Goal: Information Seeking & Learning: Learn about a topic

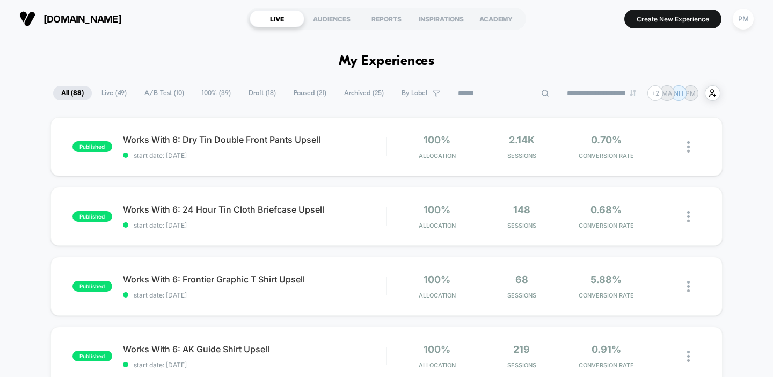
click at [504, 94] on input at bounding box center [503, 93] width 107 height 13
click at [288, 93] on span "Draft ( 18 )" at bounding box center [288, 93] width 43 height 14
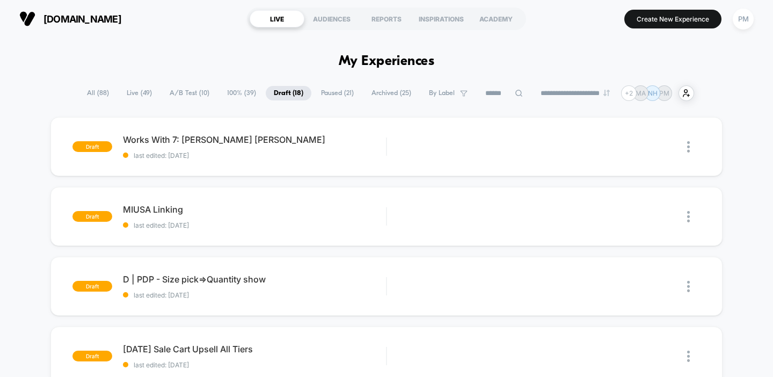
click at [334, 93] on span "Paused ( 21 )" at bounding box center [337, 93] width 49 height 14
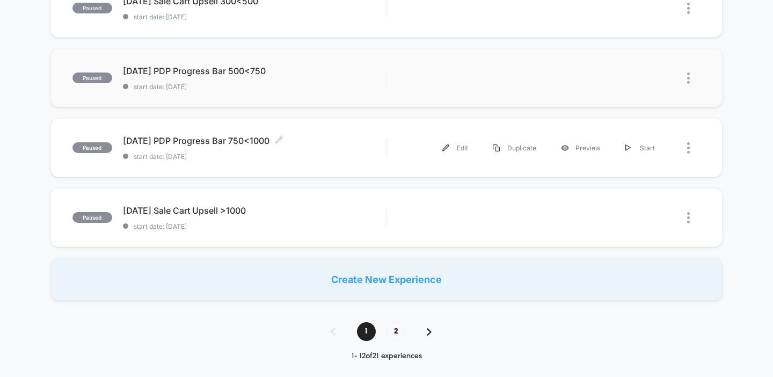
scroll to position [711, 0]
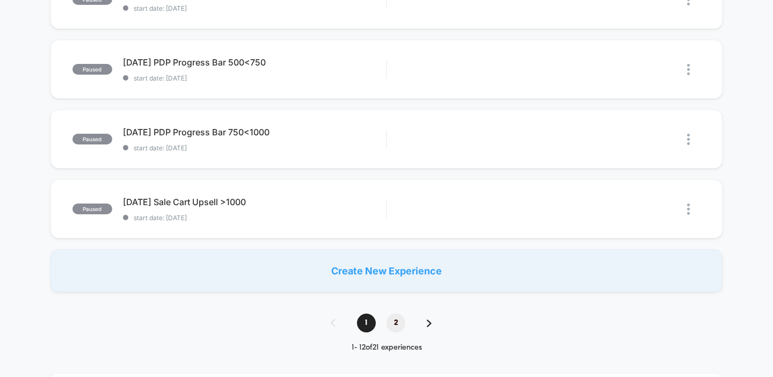
click at [396, 316] on span "2" at bounding box center [396, 323] width 19 height 19
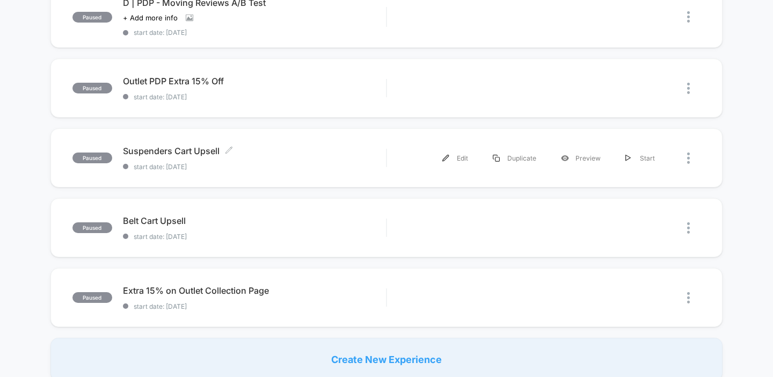
scroll to position [0, 0]
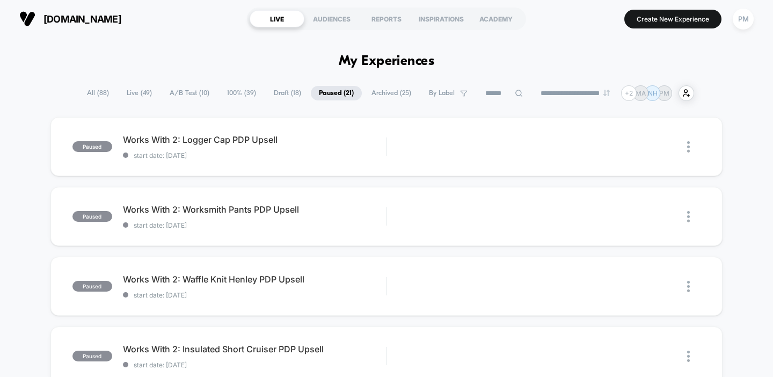
click at [364, 97] on span "Archived ( 25 )" at bounding box center [391, 93] width 56 height 14
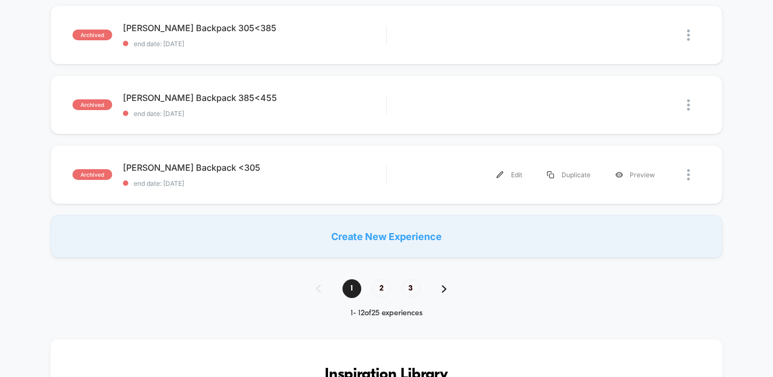
scroll to position [749, 0]
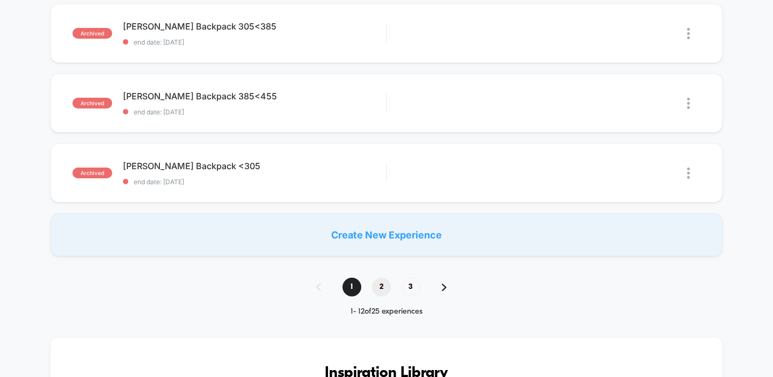
click at [384, 286] on span "2" at bounding box center [381, 287] width 19 height 19
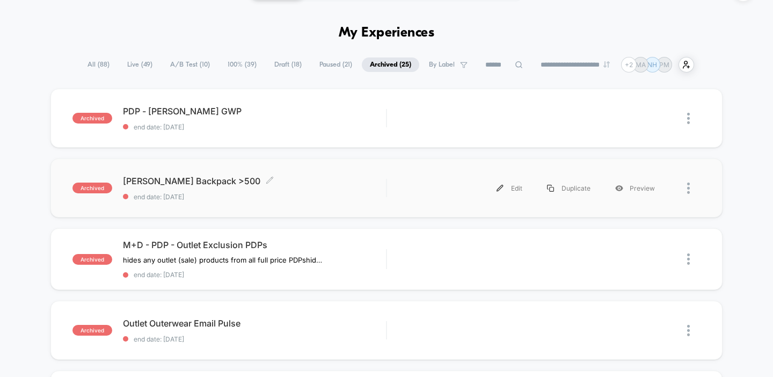
scroll to position [0, 0]
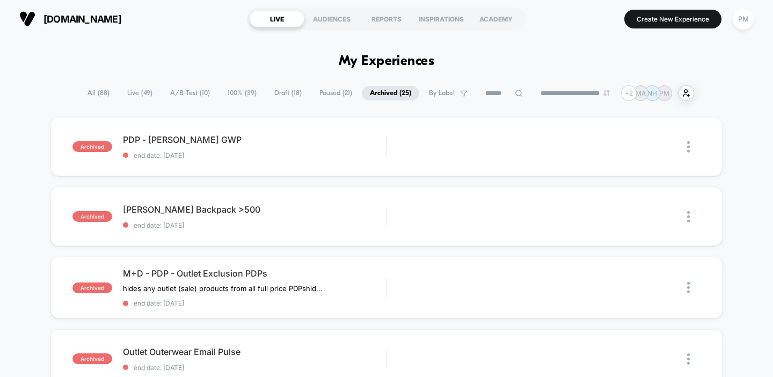
click at [278, 93] on span "Draft ( 18 )" at bounding box center [287, 93] width 43 height 14
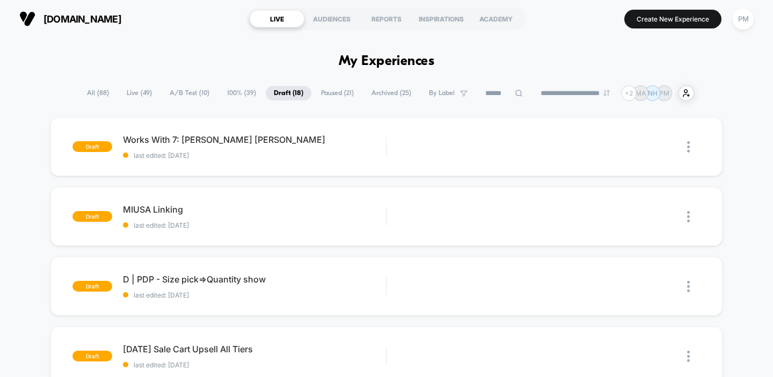
click at [327, 96] on span "Paused ( 21 )" at bounding box center [337, 93] width 49 height 14
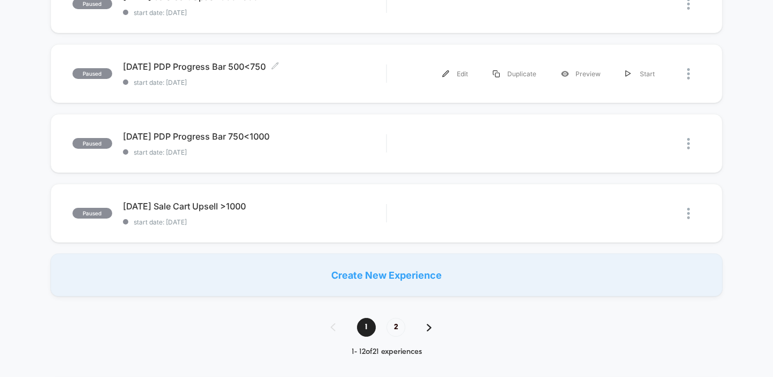
scroll to position [706, 0]
click at [389, 318] on div "1 2" at bounding box center [386, 327] width 133 height 19
click at [392, 325] on span "2" at bounding box center [396, 327] width 19 height 19
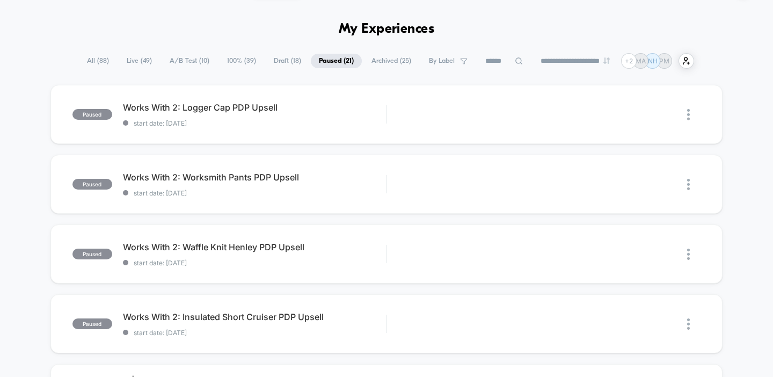
scroll to position [0, 0]
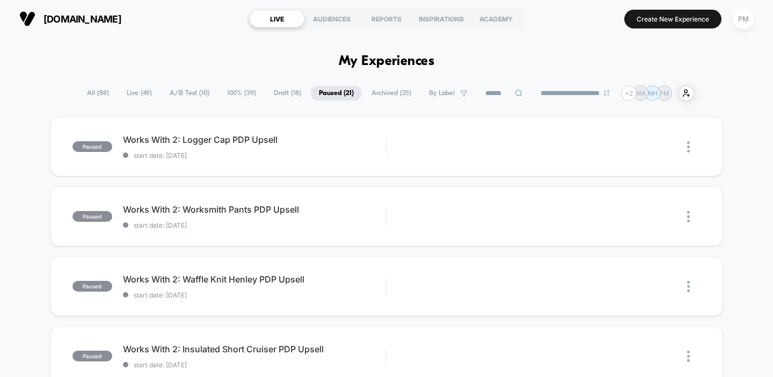
click at [235, 92] on span "100% ( 39 )" at bounding box center [241, 93] width 45 height 14
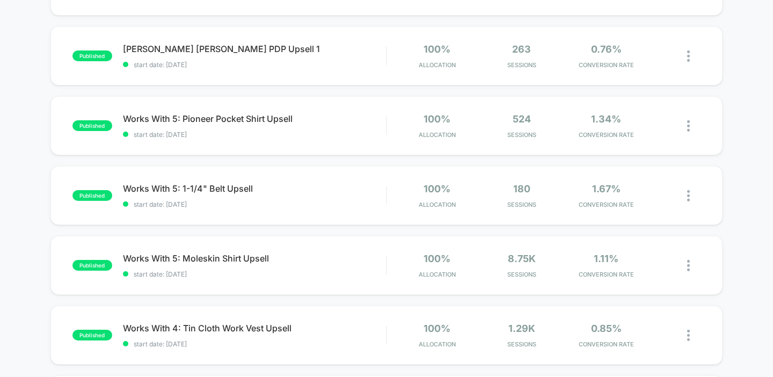
scroll to position [513, 0]
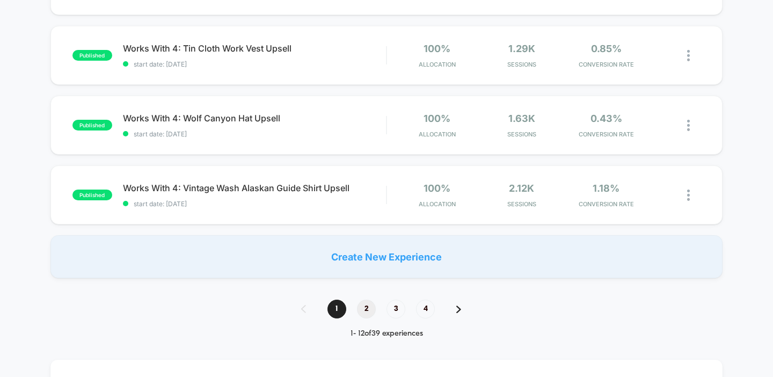
click at [368, 310] on span "2" at bounding box center [366, 309] width 19 height 19
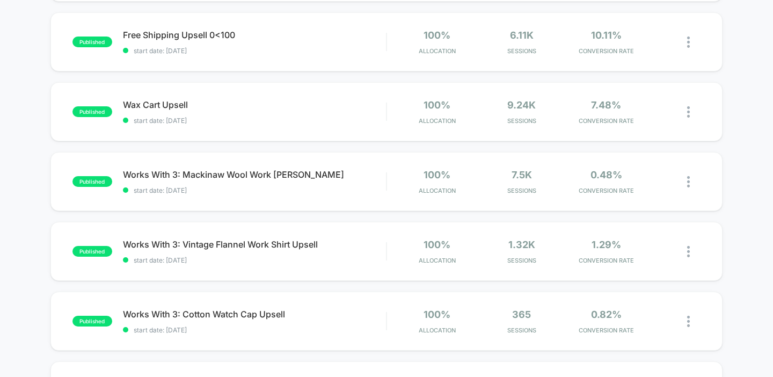
scroll to position [0, 0]
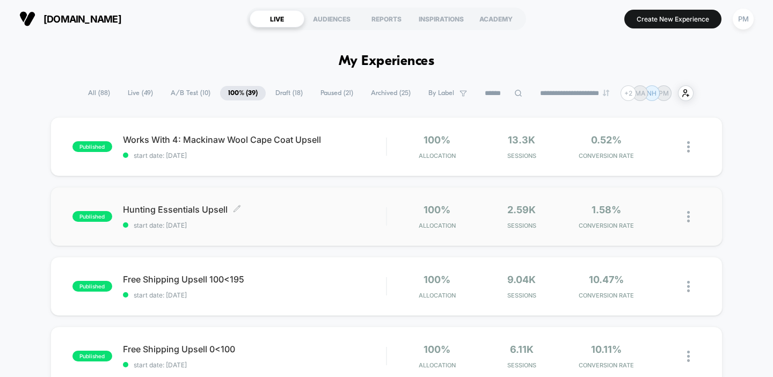
click at [298, 207] on span "Hunting Essentials Upsell Click to edit experience details" at bounding box center [255, 209] width 264 height 11
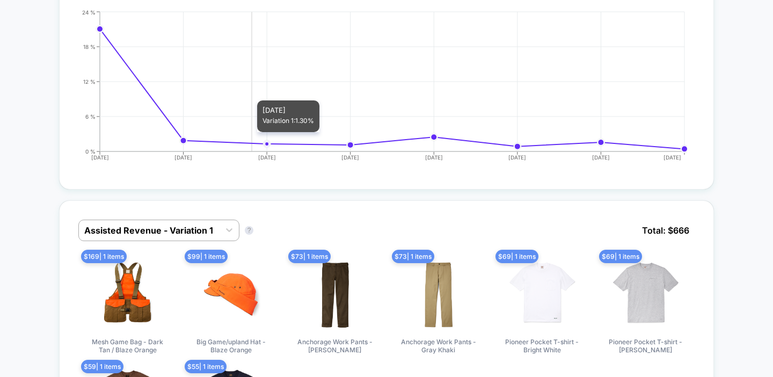
scroll to position [345, 0]
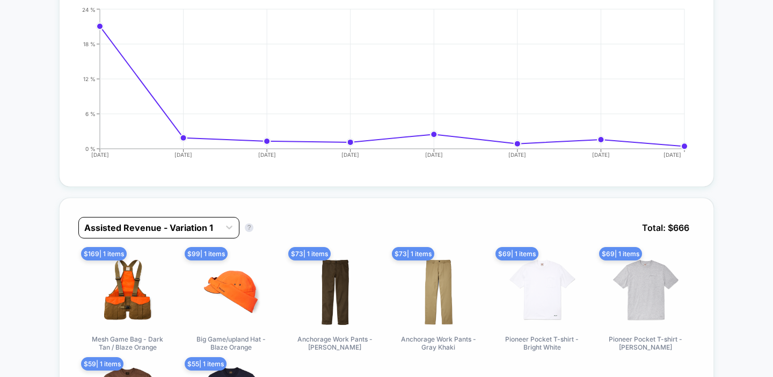
click at [193, 227] on div at bounding box center [149, 227] width 130 height 13
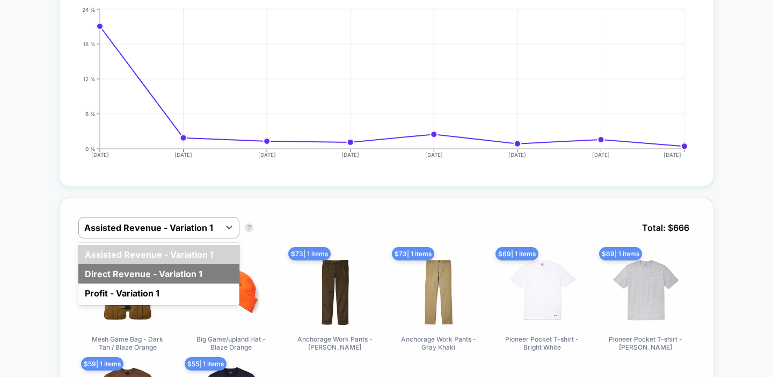
click at [161, 273] on div "Direct Revenue - Variation 1" at bounding box center [158, 273] width 161 height 19
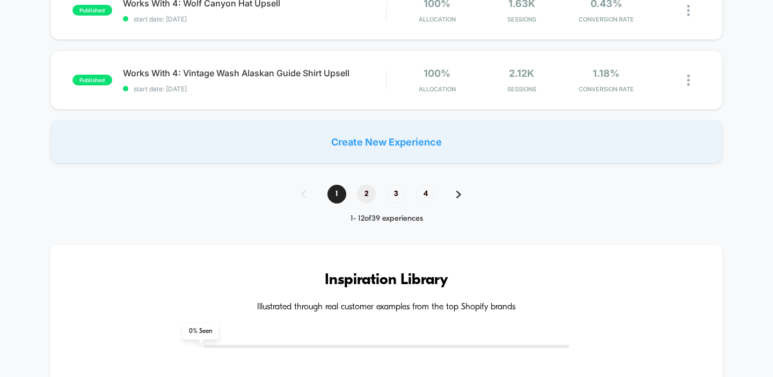
click at [371, 194] on span "2" at bounding box center [366, 194] width 19 height 19
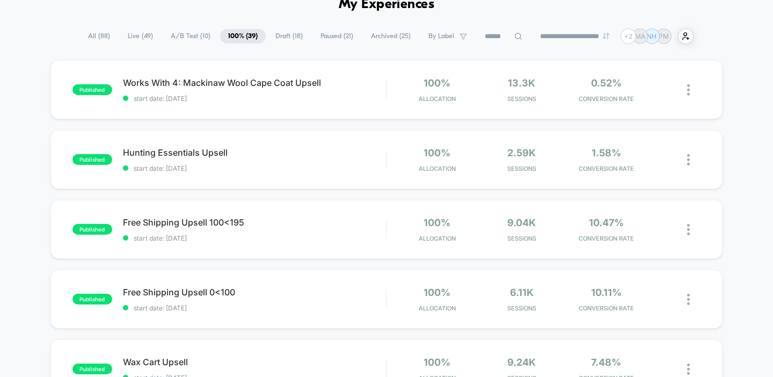
scroll to position [840, 0]
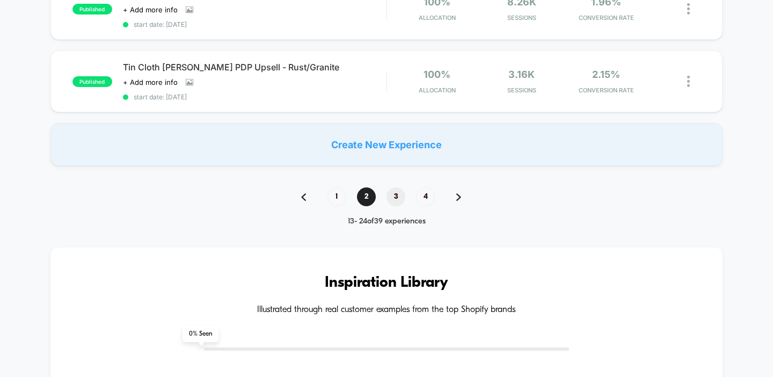
click at [392, 189] on span "3" at bounding box center [396, 196] width 19 height 19
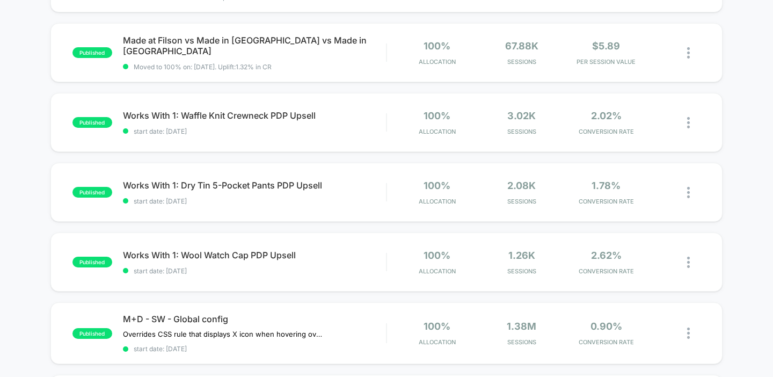
scroll to position [672, 0]
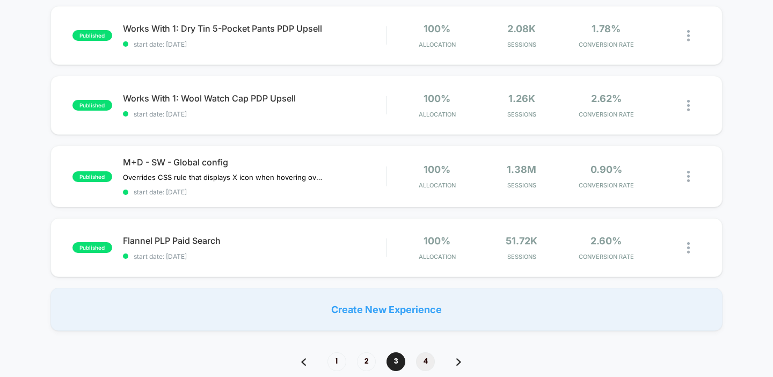
click at [424, 359] on span "4" at bounding box center [425, 361] width 19 height 19
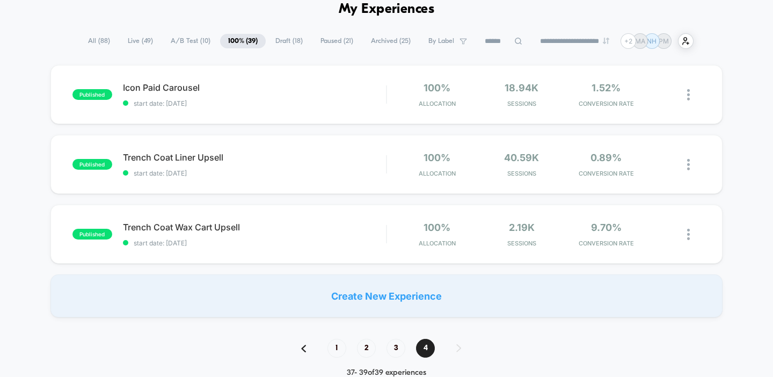
scroll to position [31, 0]
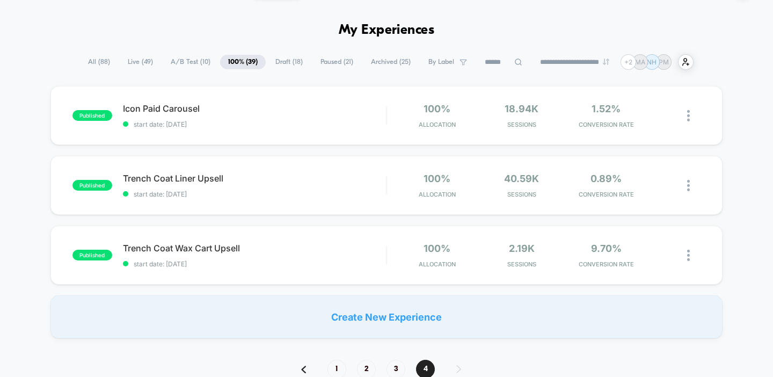
click at [184, 62] on span "A/B Test ( 10 )" at bounding box center [191, 62] width 56 height 14
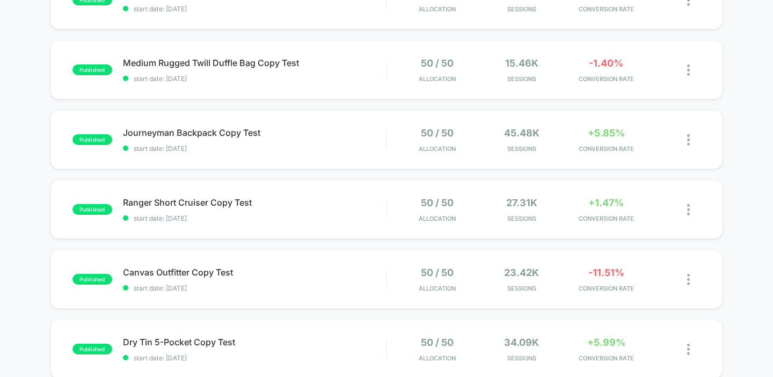
scroll to position [0, 0]
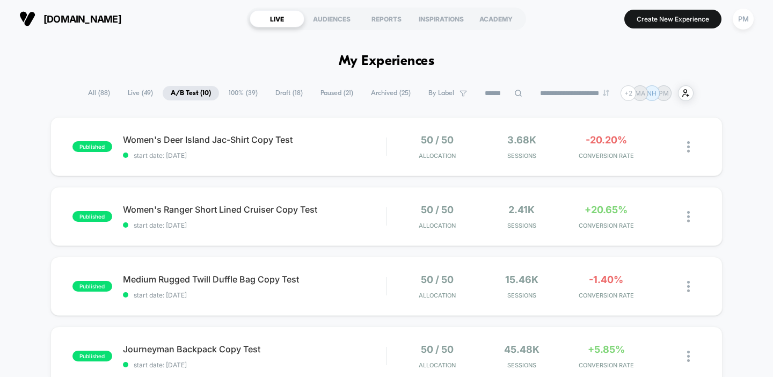
click at [132, 90] on span "Live ( 49 )" at bounding box center [140, 93] width 41 height 14
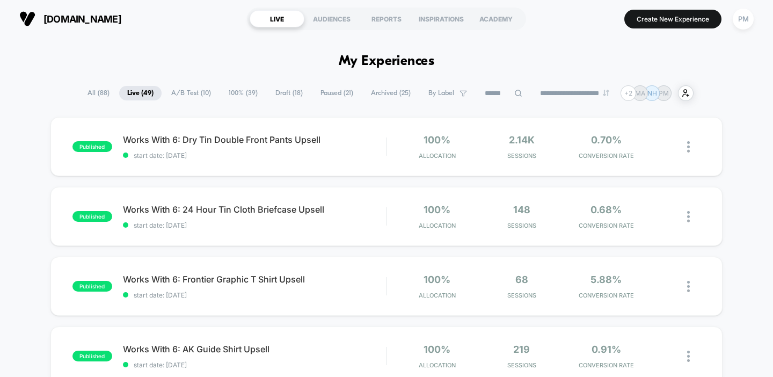
click at [378, 8] on section "LIVE AUDIENCES REPORTS INSPIRATIONS ACADEMY" at bounding box center [386, 18] width 279 height 27
click at [378, 14] on div "REPORTS" at bounding box center [386, 18] width 55 height 17
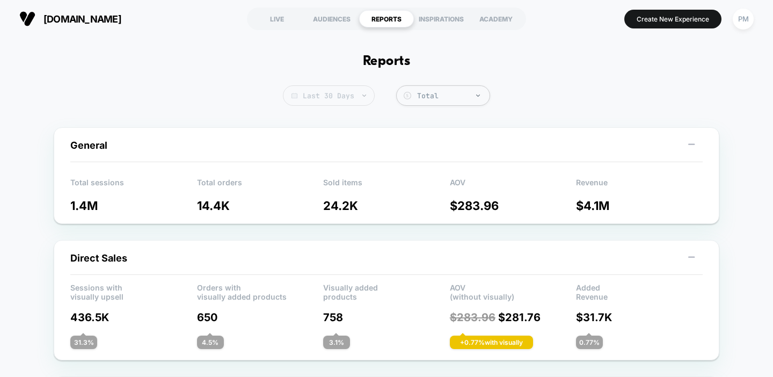
click at [356, 97] on span "Last 30 Days" at bounding box center [329, 95] width 92 height 20
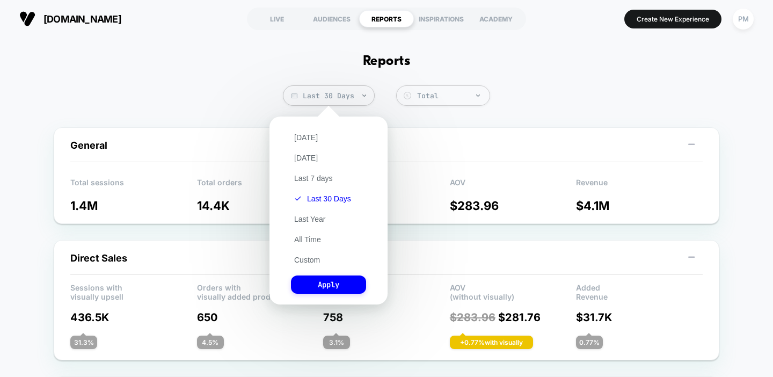
click at [318, 133] on div "Today Yesterday Last 7 days Last 30 Days Last Year All Time Custom Apply" at bounding box center [328, 210] width 107 height 177
click at [303, 136] on button "Today" at bounding box center [306, 138] width 30 height 10
click at [331, 283] on button "Apply" at bounding box center [328, 284] width 75 height 18
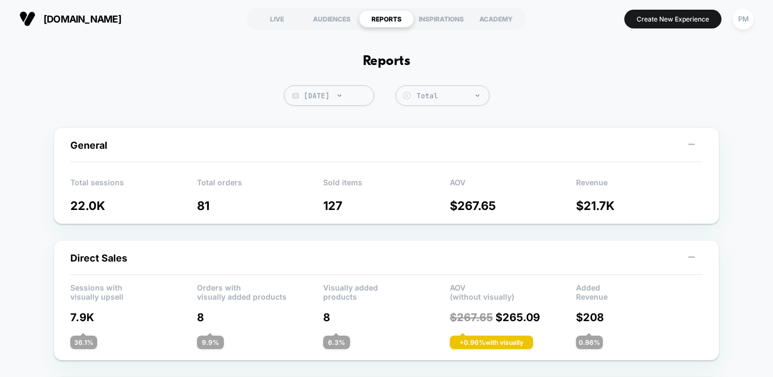
scroll to position [404, 0]
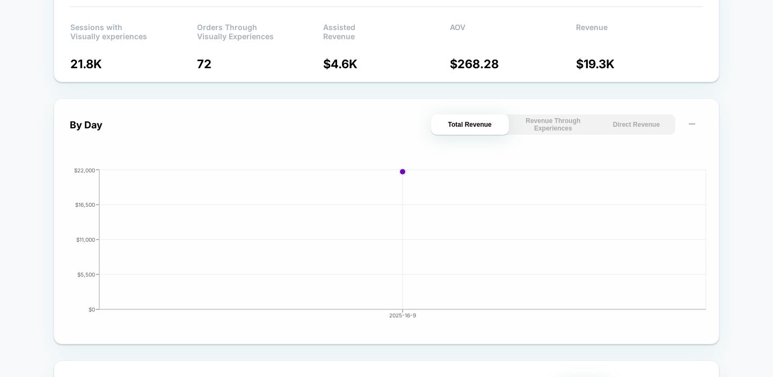
click at [614, 126] on button "Direct Revenue" at bounding box center [637, 124] width 78 height 20
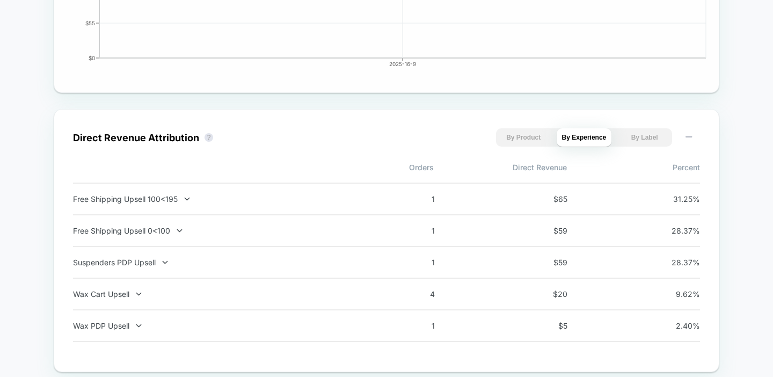
scroll to position [0, 0]
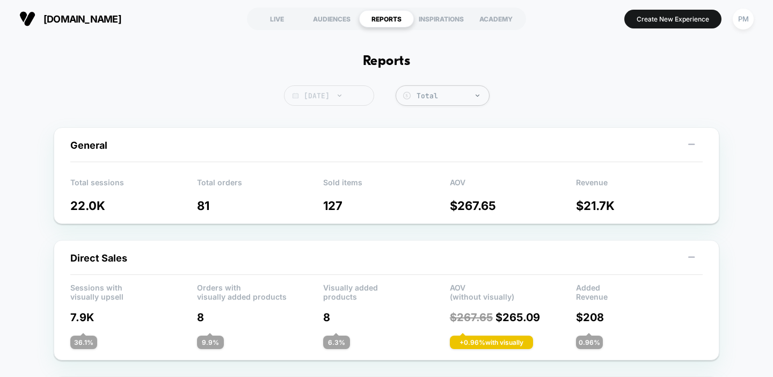
click at [330, 89] on span "Today" at bounding box center [329, 95] width 90 height 20
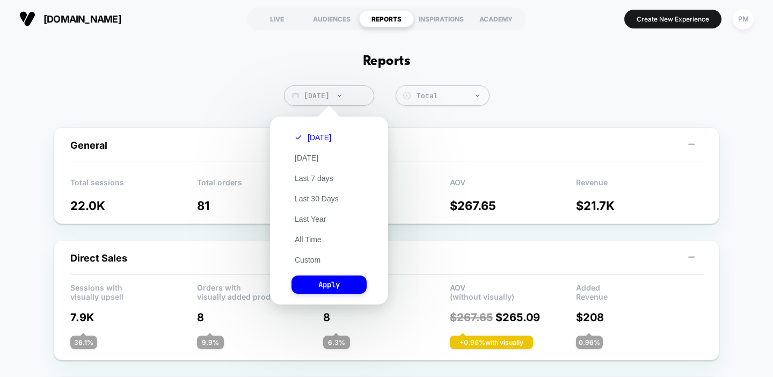
click at [308, 253] on div "Today Yesterday Last 7 days Last 30 Days Last Year All Time Custom Apply" at bounding box center [328, 210] width 107 height 177
click at [305, 259] on button "Custom" at bounding box center [308, 260] width 32 height 10
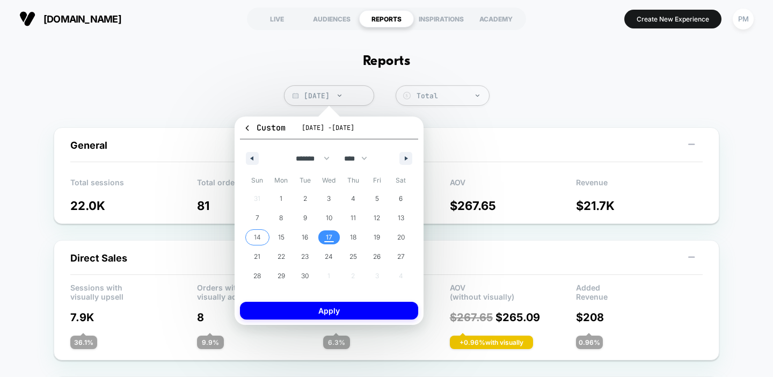
click at [260, 237] on span "14" at bounding box center [257, 237] width 7 height 19
click at [324, 234] on span "17" at bounding box center [329, 237] width 24 height 14
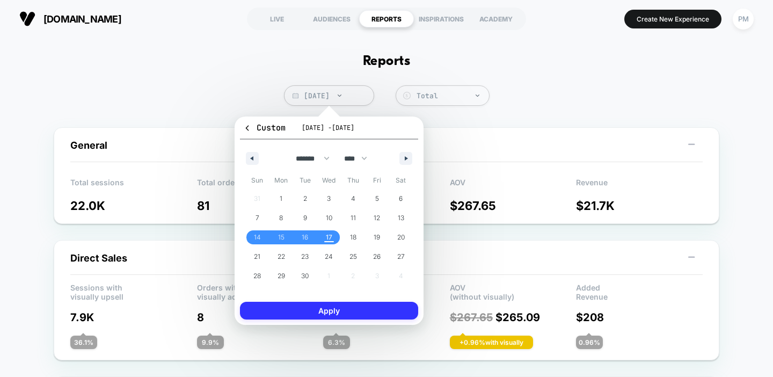
click at [303, 312] on button "Apply" at bounding box center [329, 311] width 178 height 18
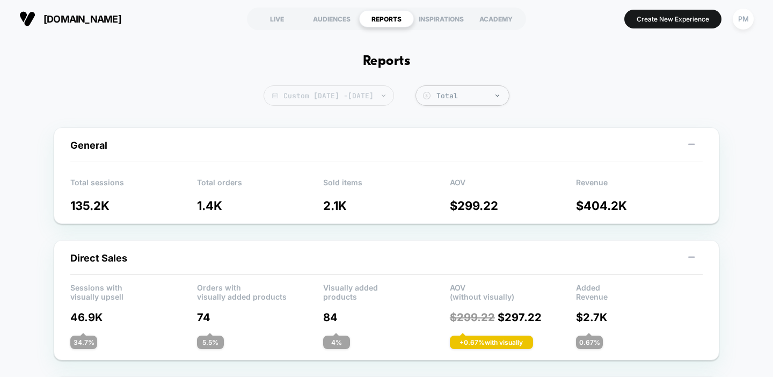
click at [385, 96] on span "Custom Sep 14, 2025 - Sep 17, 2025" at bounding box center [329, 95] width 130 height 20
select select "*"
select select "****"
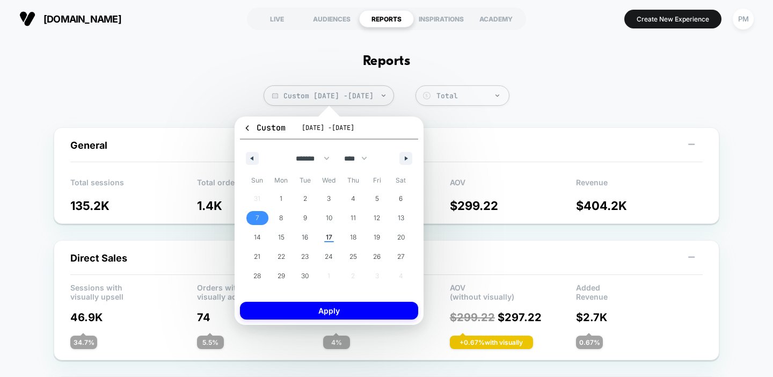
click at [258, 219] on span "7" at bounding box center [258, 217] width 4 height 19
click at [330, 234] on span "17" at bounding box center [329, 237] width 6 height 19
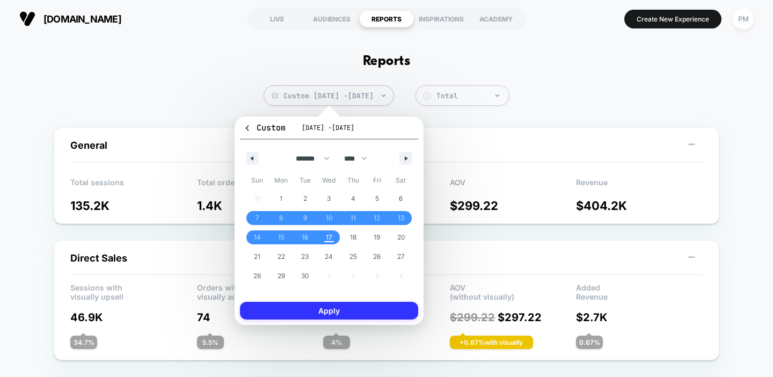
click at [327, 309] on button "Apply" at bounding box center [329, 311] width 178 height 18
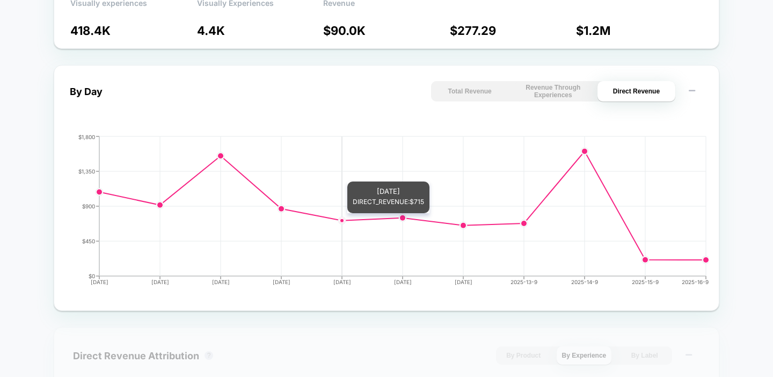
scroll to position [439, 0]
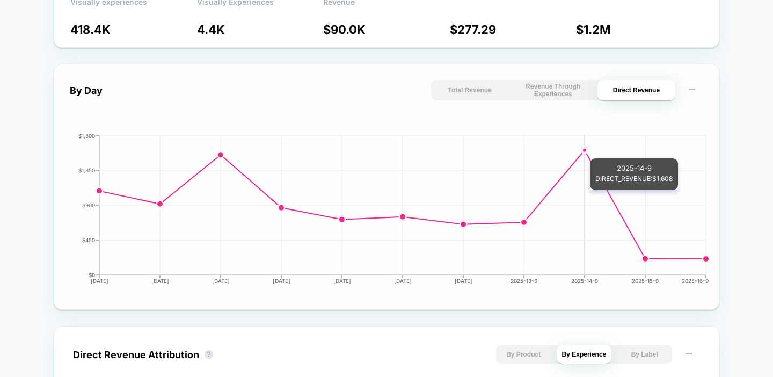
click at [585, 154] on circle at bounding box center [585, 151] width 8 height 8
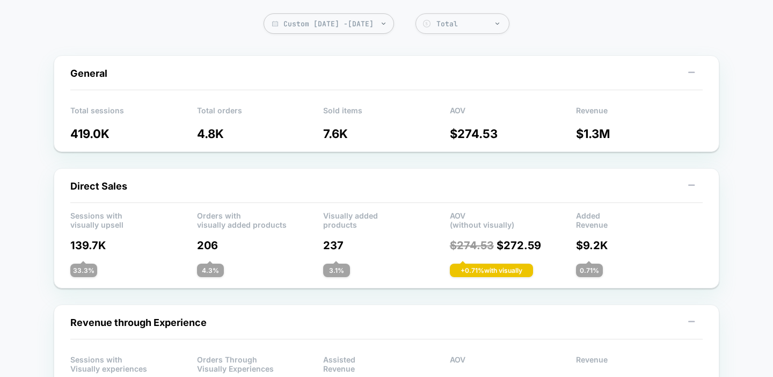
scroll to position [0, 0]
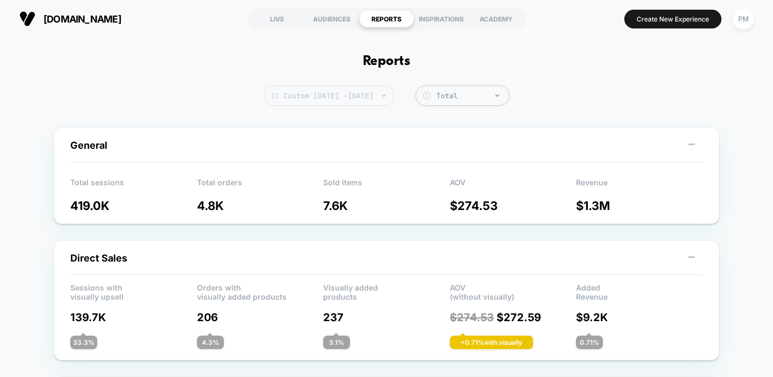
click at [348, 99] on span "Custom Sep 7, 2025 - Sep 17, 2025" at bounding box center [329, 95] width 130 height 20
select select "*"
select select "****"
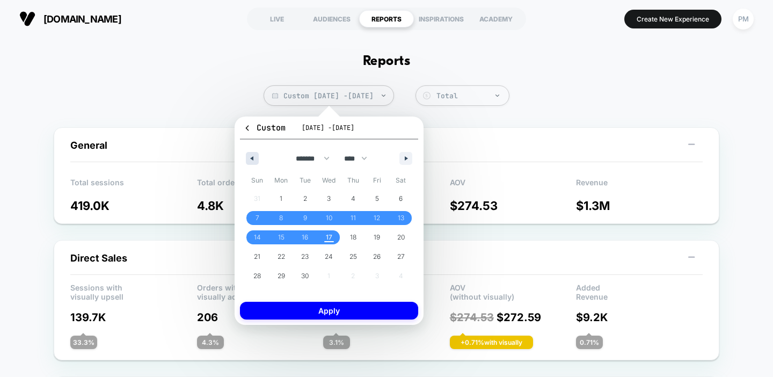
click at [250, 155] on button "button" at bounding box center [252, 158] width 13 height 13
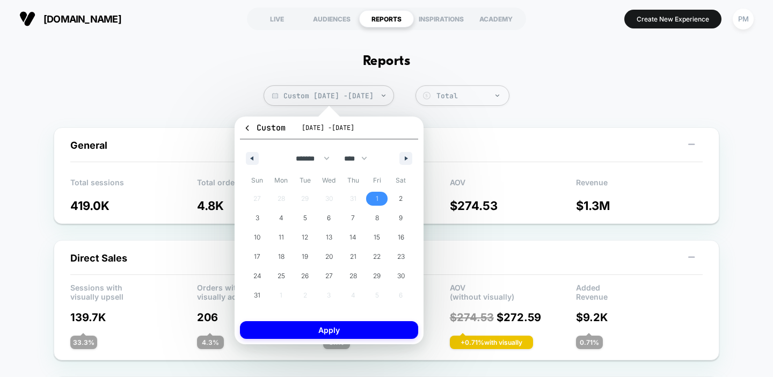
click at [377, 198] on span "1" at bounding box center [377, 198] width 3 height 19
click at [408, 164] on button "button" at bounding box center [405, 158] width 13 height 13
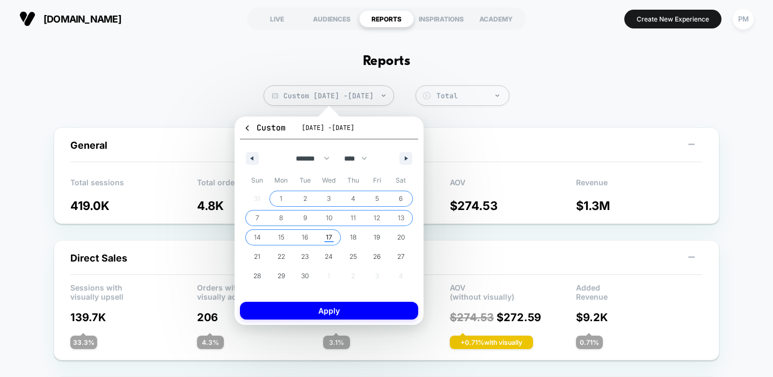
click at [328, 237] on span "17" at bounding box center [329, 237] width 6 height 19
select select "*"
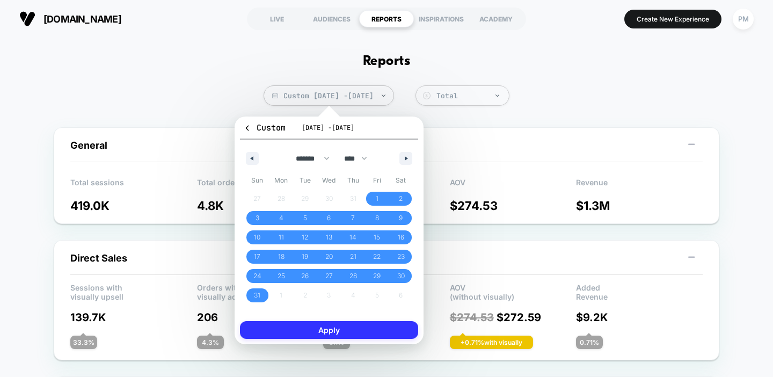
click at [322, 335] on button "Apply" at bounding box center [329, 330] width 178 height 18
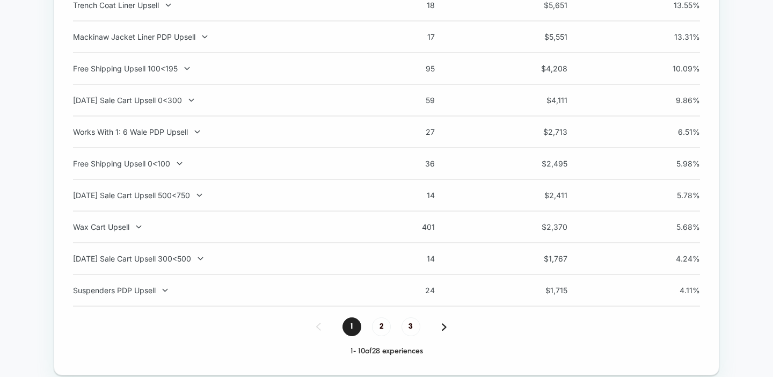
scroll to position [834, 0]
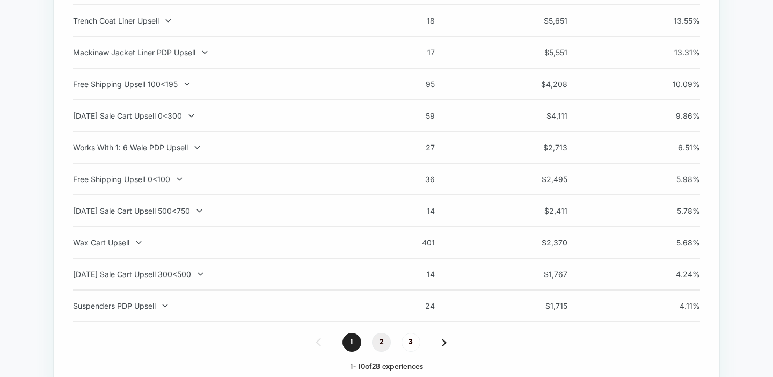
click at [378, 346] on span "2" at bounding box center [381, 342] width 19 height 19
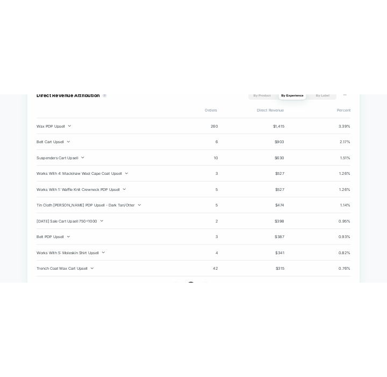
scroll to position [792, 0]
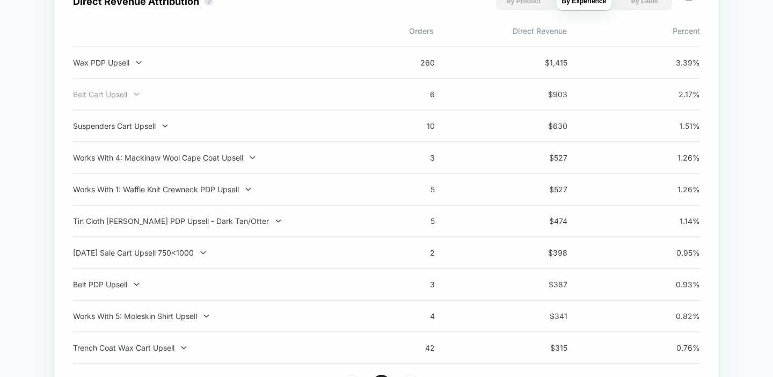
click at [106, 96] on div "Belt Cart Upsell" at bounding box center [214, 94] width 282 height 9
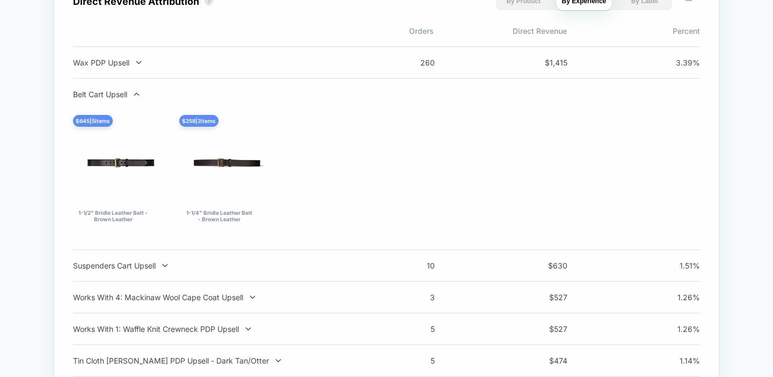
click at [106, 96] on div "Belt Cart Upsell" at bounding box center [214, 94] width 282 height 9
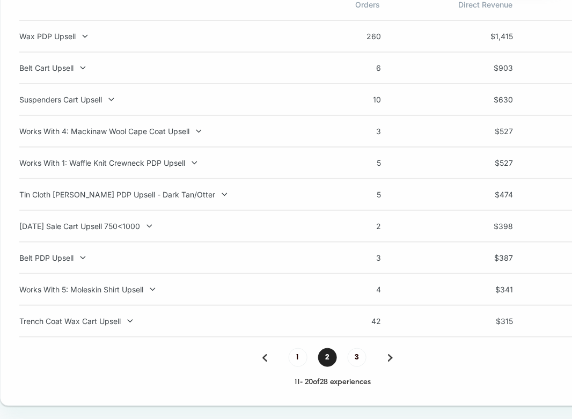
scroll to position [818, 0]
click at [86, 99] on div "Suspenders Cart Upsell" at bounding box center [160, 100] width 282 height 9
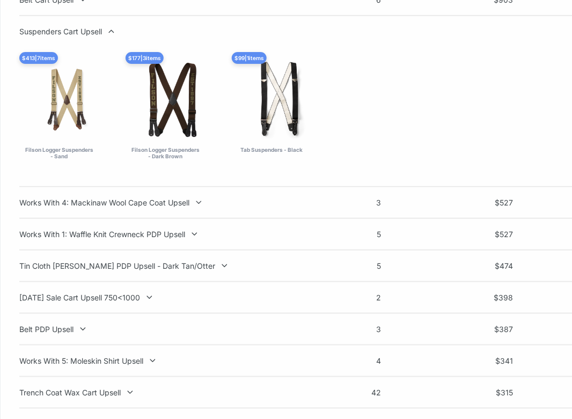
scroll to position [887, 0]
click at [46, 330] on div "Belt PDP Upsell" at bounding box center [160, 328] width 282 height 9
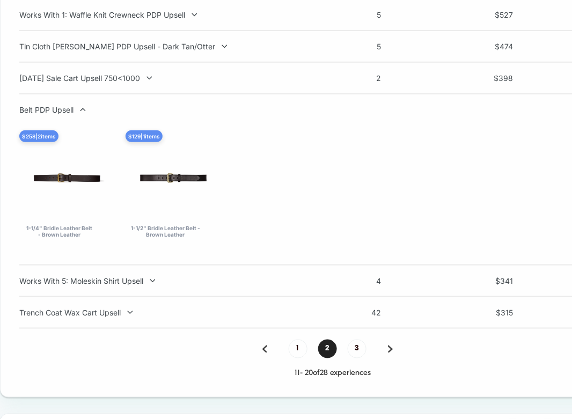
scroll to position [1011, 0]
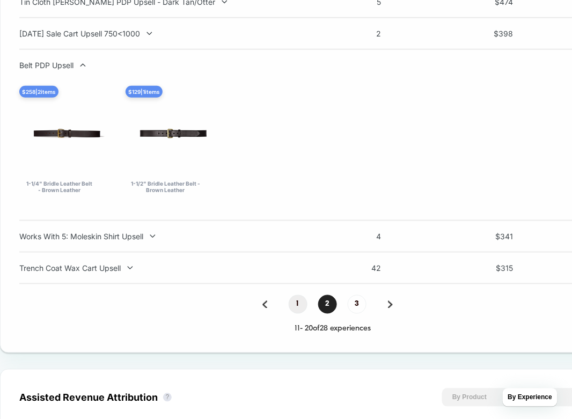
click at [294, 304] on span "1" at bounding box center [298, 304] width 19 height 19
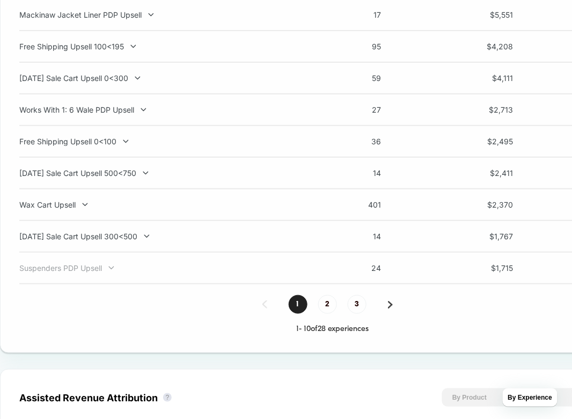
click at [77, 272] on div "Suspenders PDP Upsell" at bounding box center [160, 268] width 282 height 9
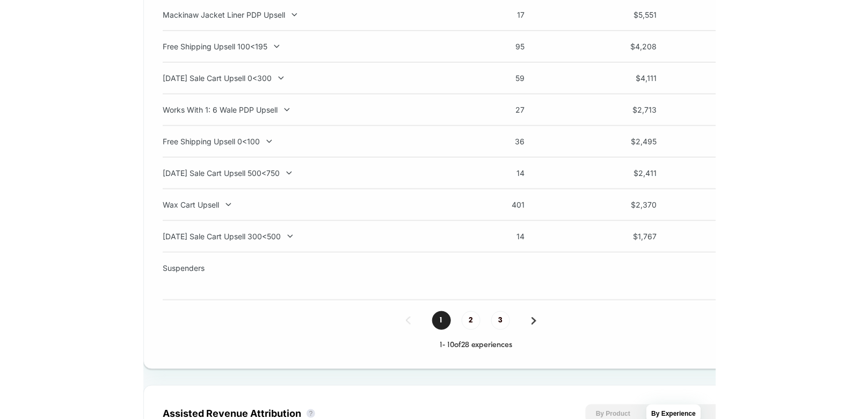
scroll to position [1011, 0]
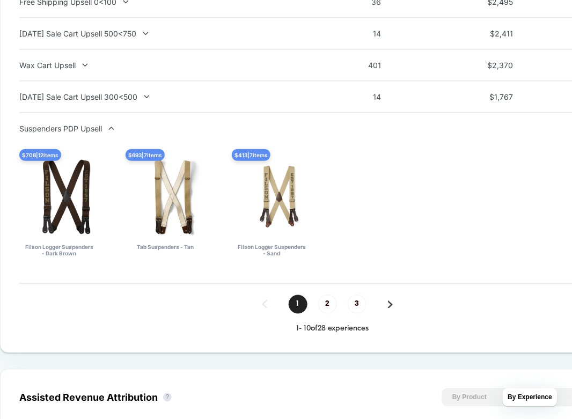
click at [458, 208] on div "$ 708 | 12 items Filson Logger Suspenders - Dark Brown $ 693 | 7 items Tab Susp…" at bounding box center [332, 205] width 627 height 113
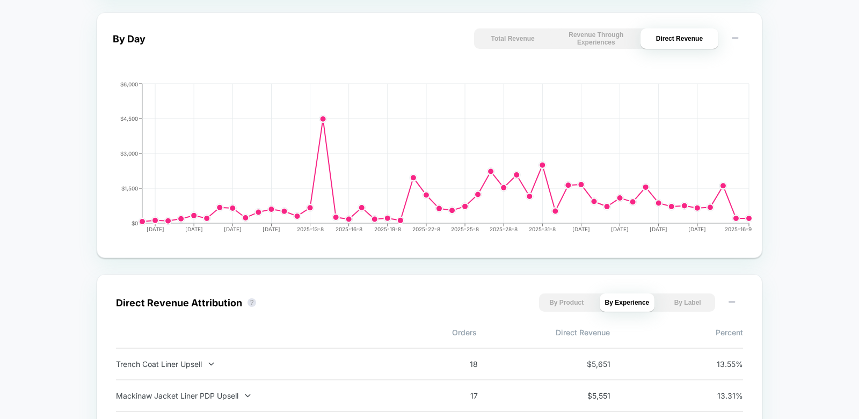
scroll to position [0, 0]
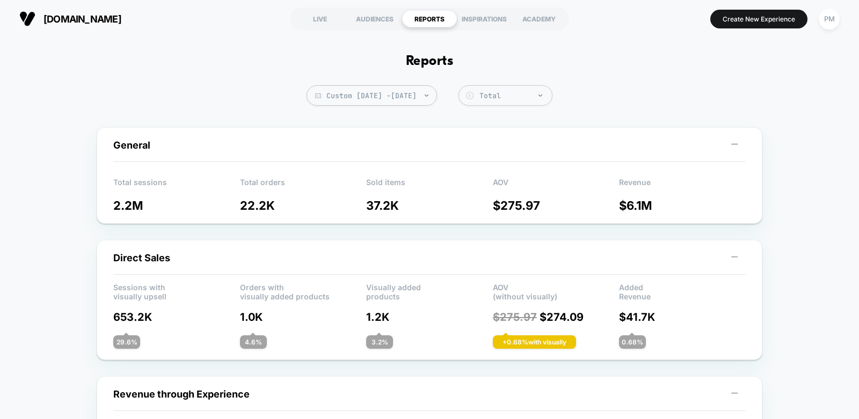
click at [368, 103] on span "Custom Aug 1, 2025 - Sep 17, 2025" at bounding box center [372, 95] width 130 height 20
select select "*"
select select "****"
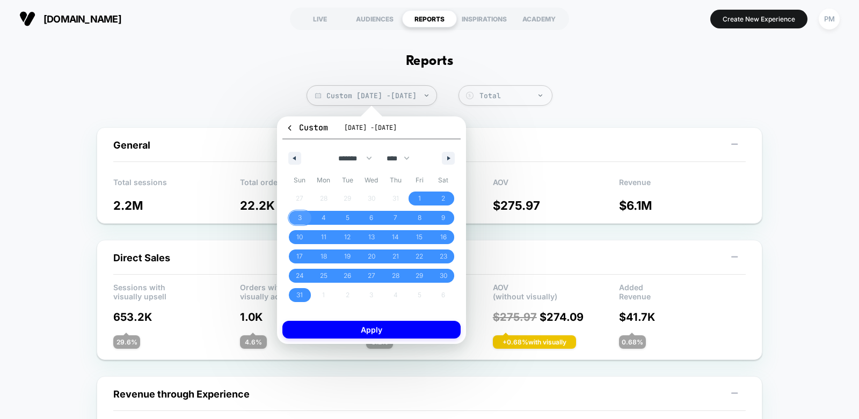
click at [293, 222] on span "3" at bounding box center [300, 218] width 24 height 14
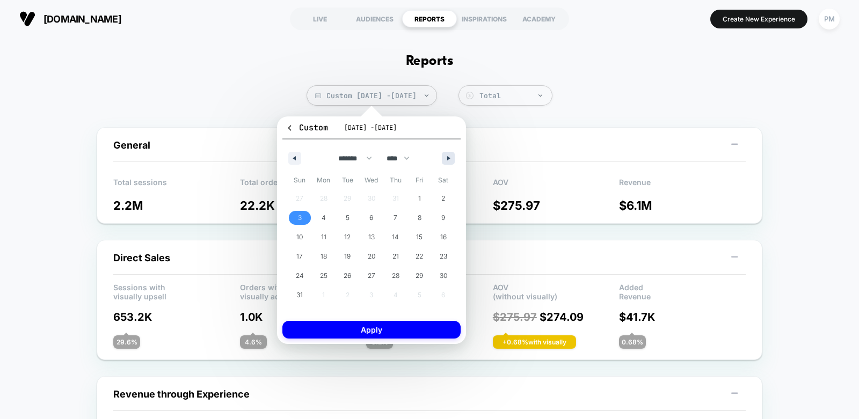
click at [448, 155] on button "button" at bounding box center [448, 158] width 13 height 13
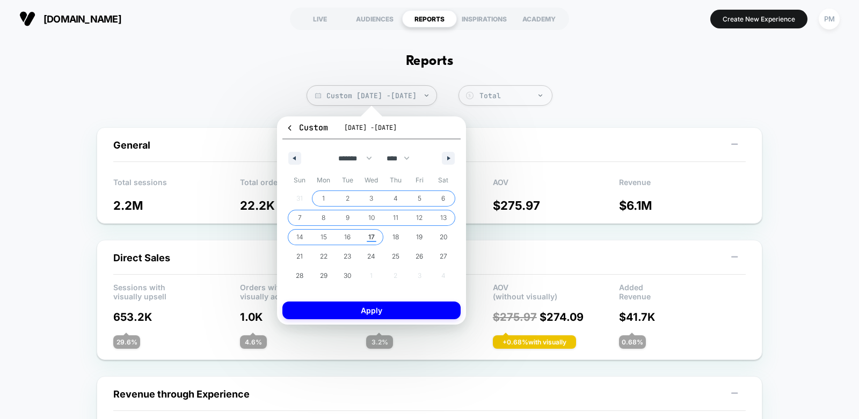
click at [368, 234] on span "17" at bounding box center [371, 237] width 6 height 19
select select "*"
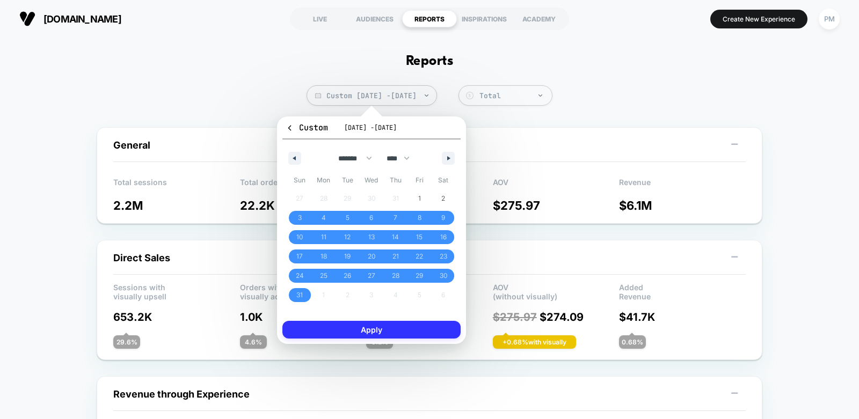
click at [381, 330] on button "Apply" at bounding box center [371, 330] width 178 height 18
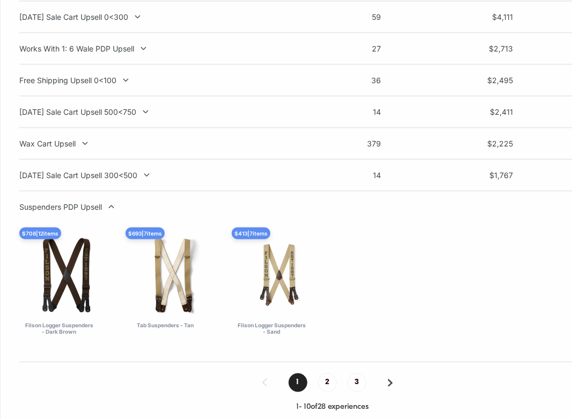
scroll to position [970, 0]
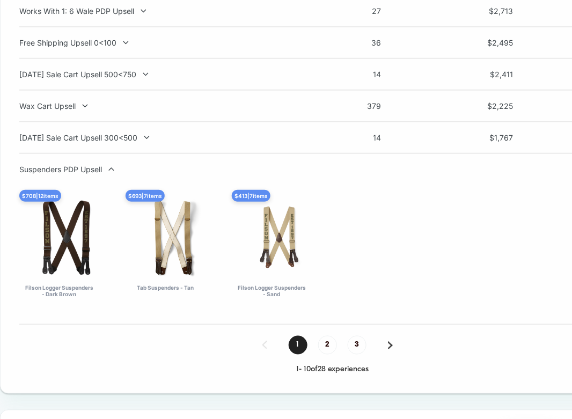
click at [86, 178] on div "Suspenders PDP Upsell $ 708 | 12 items Filson Logger Suspenders - Dark Brown $ …" at bounding box center [332, 239] width 627 height 149
click at [85, 171] on div "Suspenders PDP Upsell" at bounding box center [160, 169] width 282 height 9
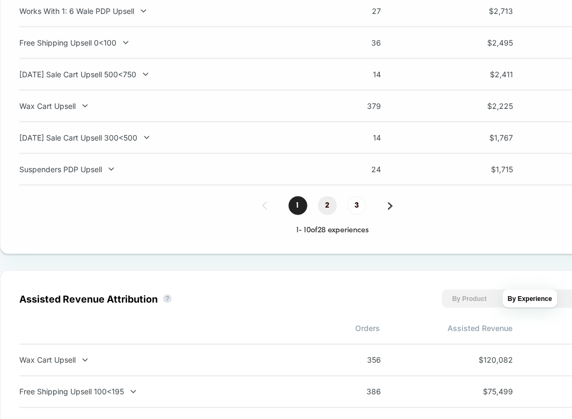
click at [324, 213] on span "2" at bounding box center [327, 205] width 19 height 19
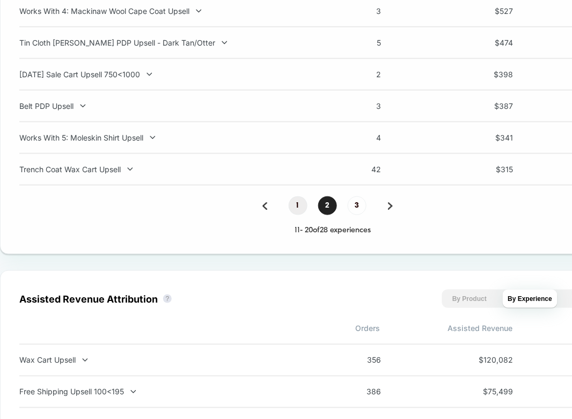
click at [297, 203] on span "1" at bounding box center [298, 205] width 19 height 19
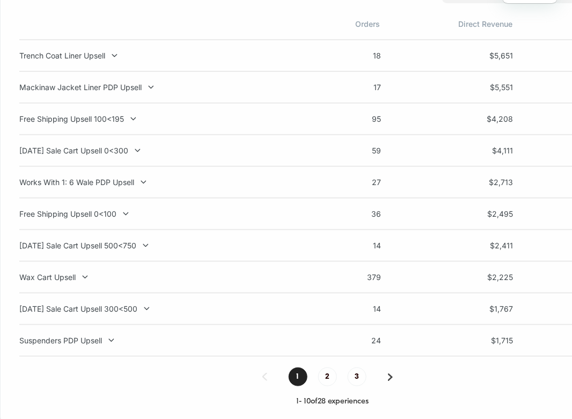
scroll to position [802, 0]
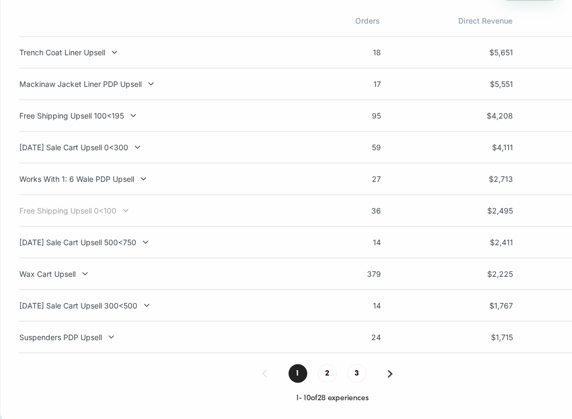
click at [112, 211] on div "Free Shipping Upsell 0<100" at bounding box center [160, 210] width 282 height 9
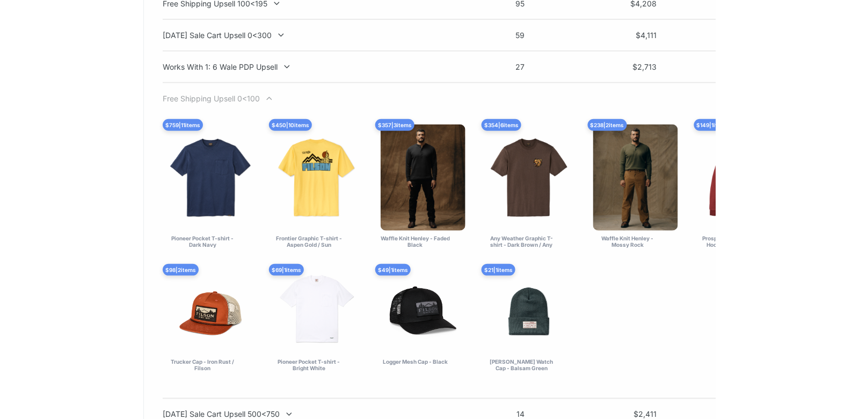
scroll to position [915, 0]
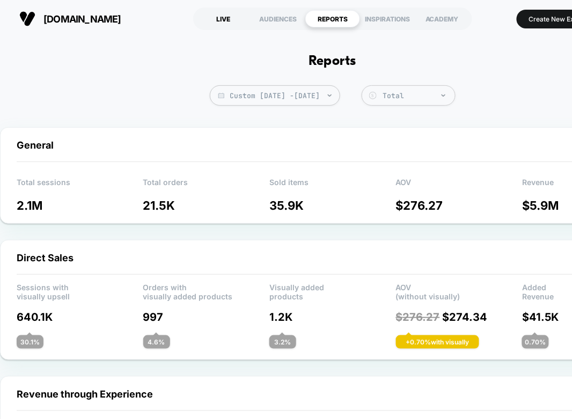
click at [217, 21] on div "LIVE" at bounding box center [223, 18] width 55 height 17
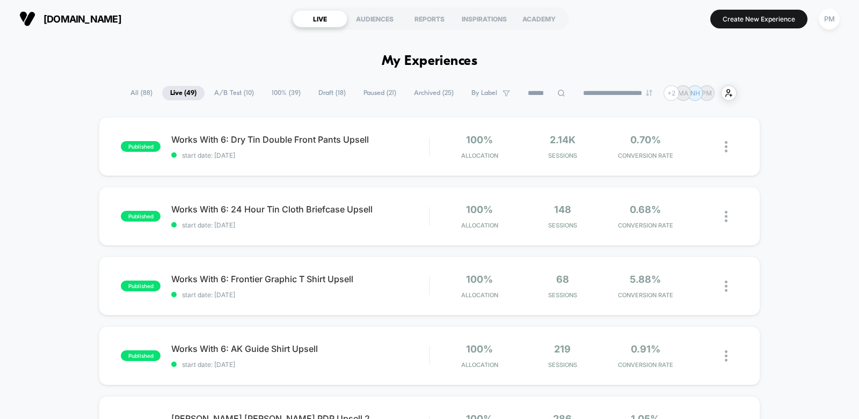
click at [538, 91] on input at bounding box center [547, 93] width 54 height 13
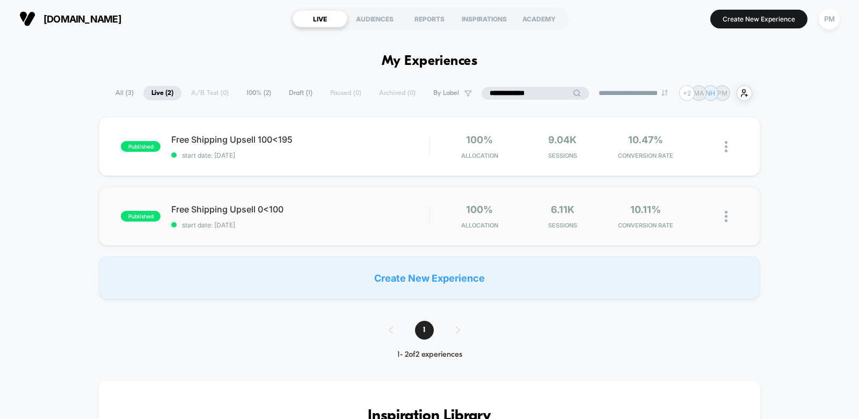
type input "**********"
click at [328, 234] on div "published Free Shipping Upsell 0<100 start date: 9/10/2025 100% Allocation 6.11…" at bounding box center [429, 216] width 661 height 59
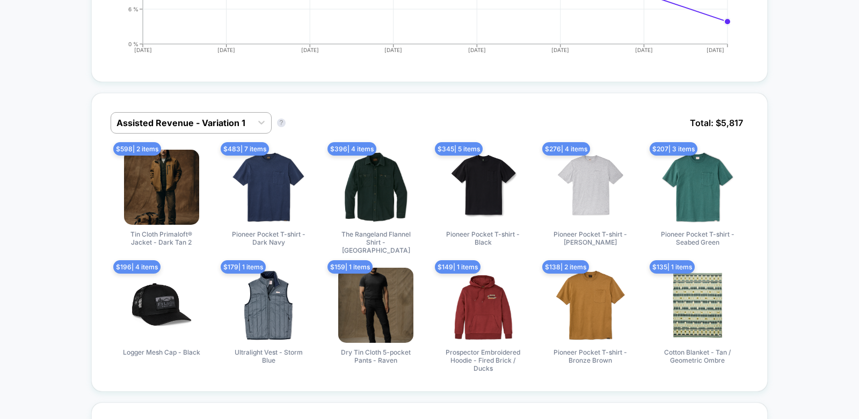
scroll to position [454, 0]
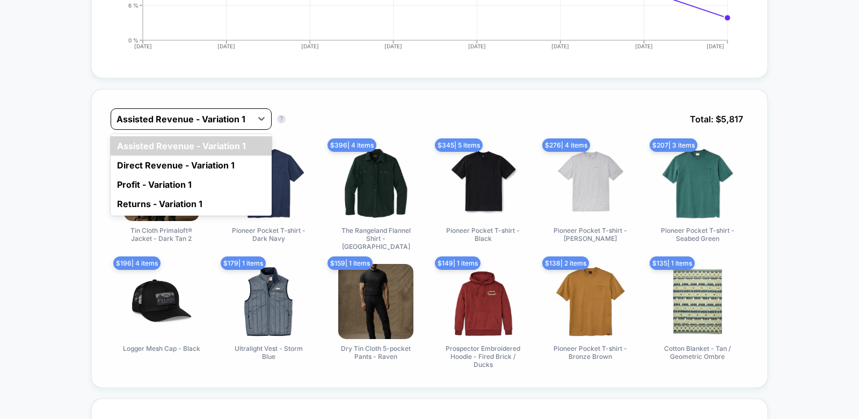
click at [238, 113] on div at bounding box center [181, 119] width 130 height 13
click at [182, 168] on div "Direct Revenue - Variation 1" at bounding box center [191, 165] width 161 height 19
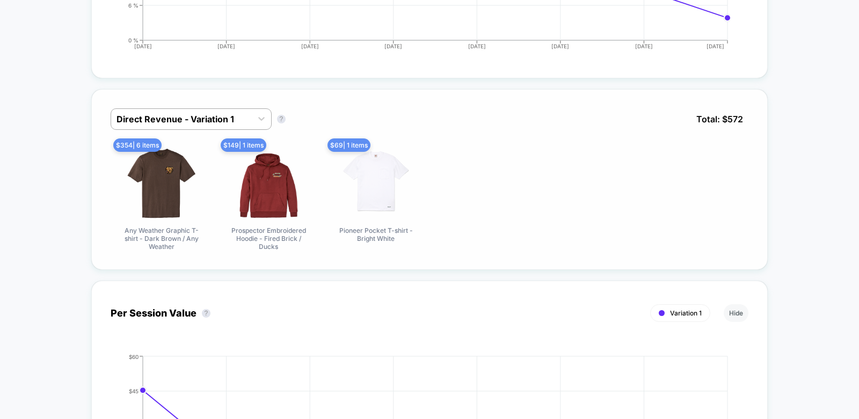
scroll to position [0, 0]
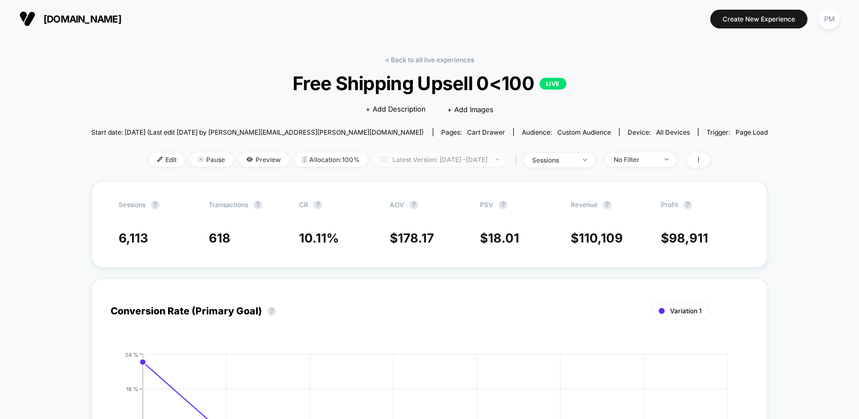
click at [406, 163] on span "Latest Version: Sep 10, 2025 - Sep 17, 2025" at bounding box center [440, 159] width 134 height 14
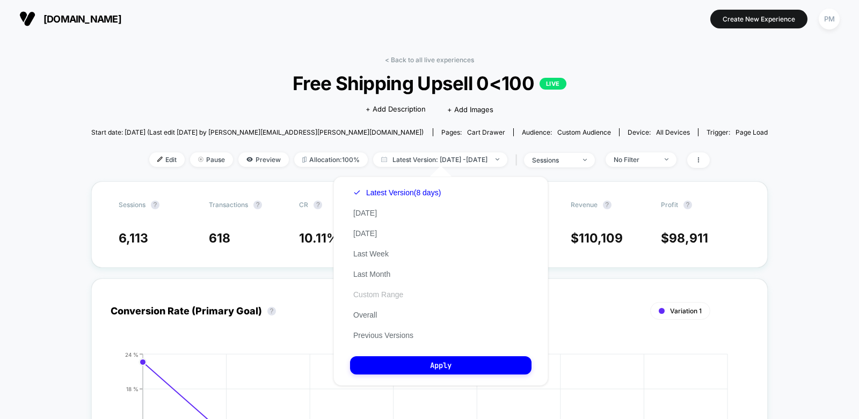
click at [382, 298] on button "Custom Range" at bounding box center [378, 295] width 56 height 10
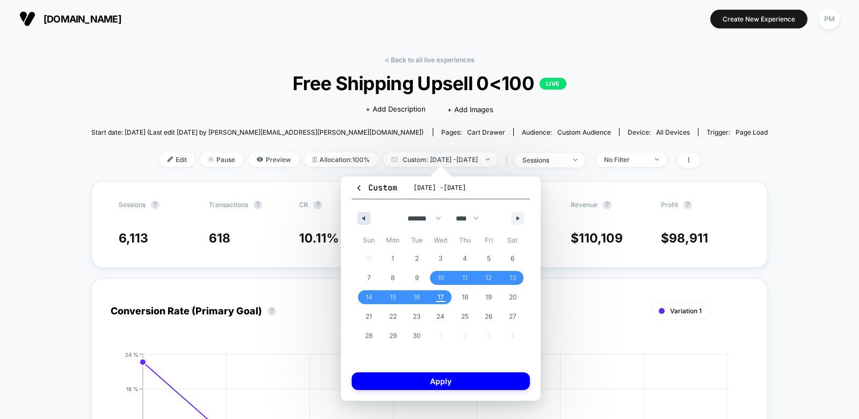
click at [360, 215] on button "button" at bounding box center [364, 218] width 13 height 13
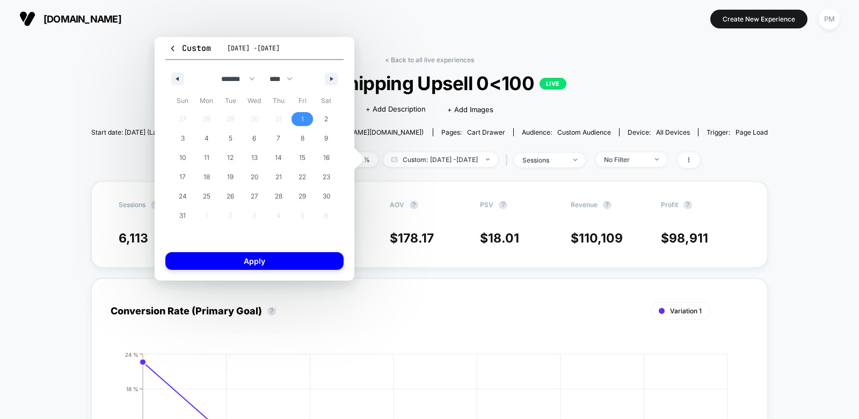
click at [301, 120] on span "1" at bounding box center [302, 119] width 3 height 19
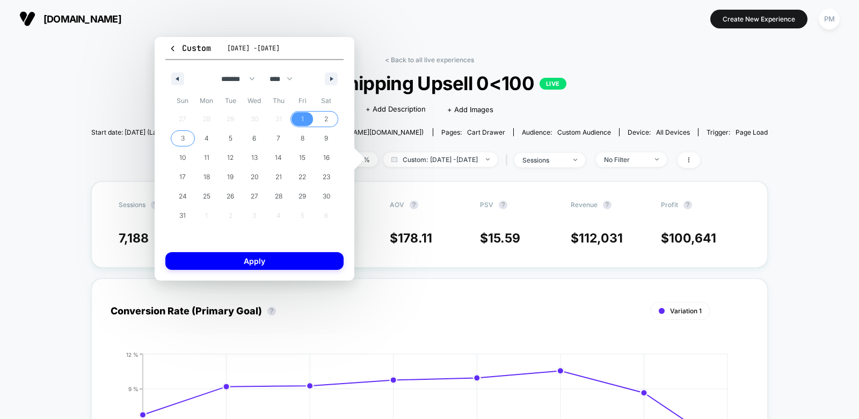
click at [186, 136] on span "3" at bounding box center [183, 139] width 24 height 14
click at [187, 136] on span "3" at bounding box center [183, 139] width 24 height 14
click at [330, 84] on button "button" at bounding box center [331, 78] width 13 height 13
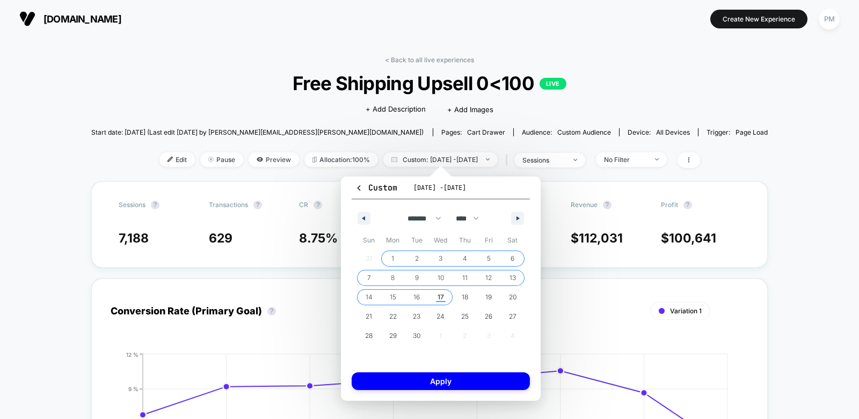
click at [440, 297] on span "17" at bounding box center [441, 297] width 6 height 19
select select "*"
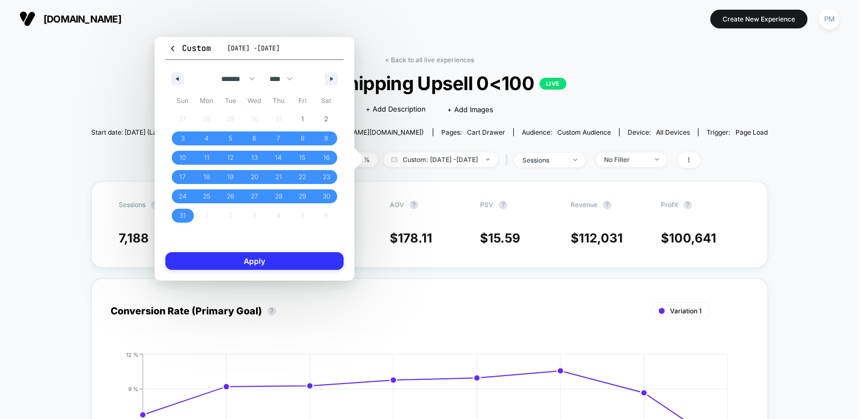
click at [300, 254] on button "Apply" at bounding box center [254, 261] width 178 height 18
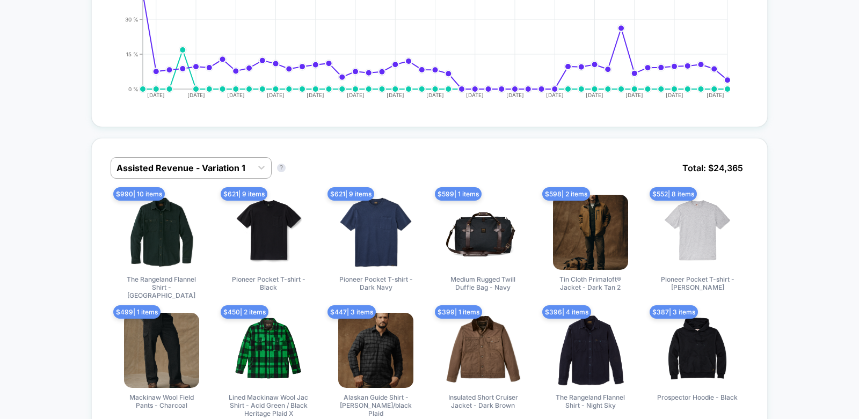
scroll to position [551, 0]
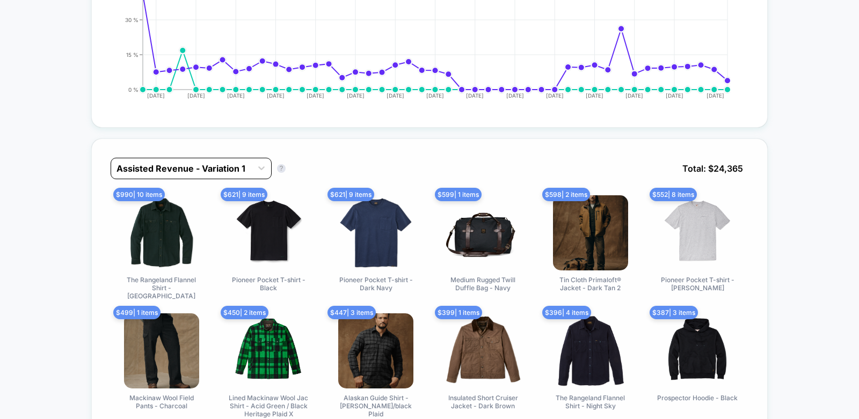
click at [214, 162] on div at bounding box center [181, 168] width 130 height 13
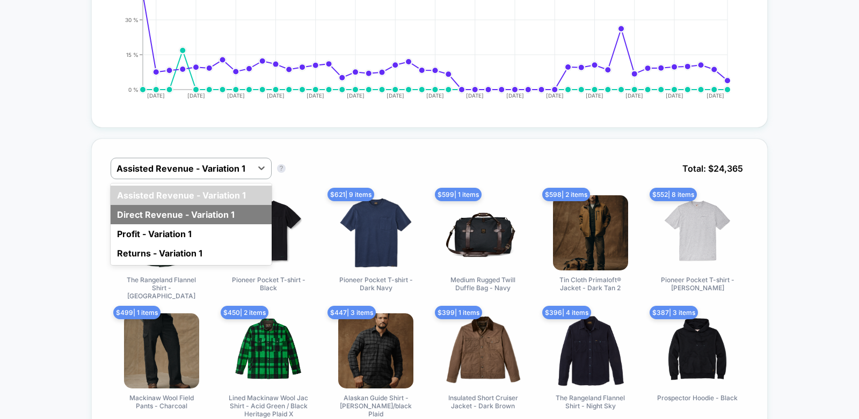
click at [181, 212] on div "Direct Revenue - Variation 1" at bounding box center [191, 214] width 161 height 19
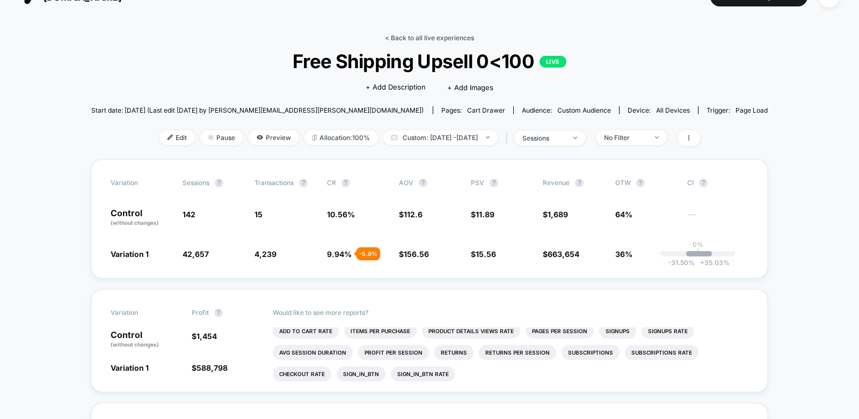
scroll to position [24, 0]
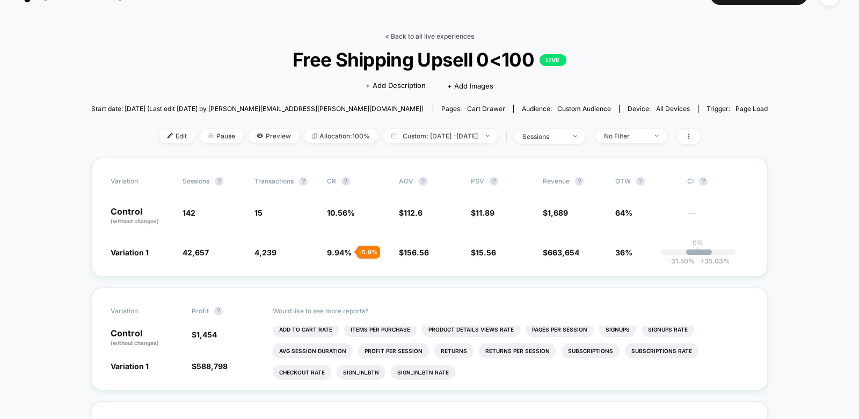
click at [426, 35] on link "< Back to all live experiences" at bounding box center [429, 36] width 89 height 8
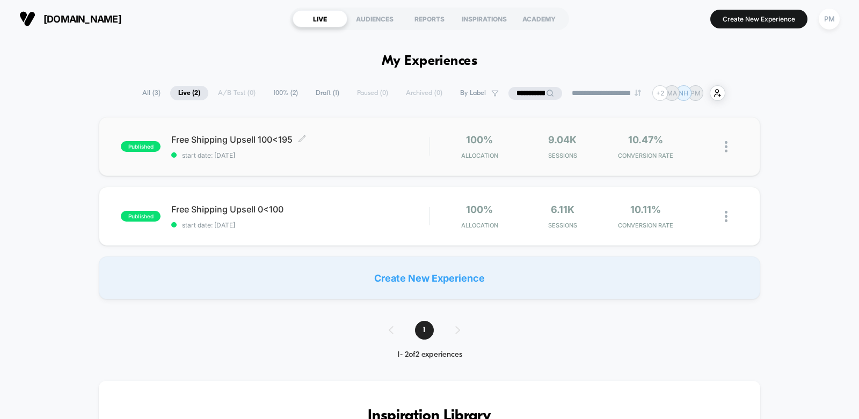
click at [348, 139] on span "Free Shipping Upsell 100<195 Click to edit experience details" at bounding box center [300, 139] width 258 height 11
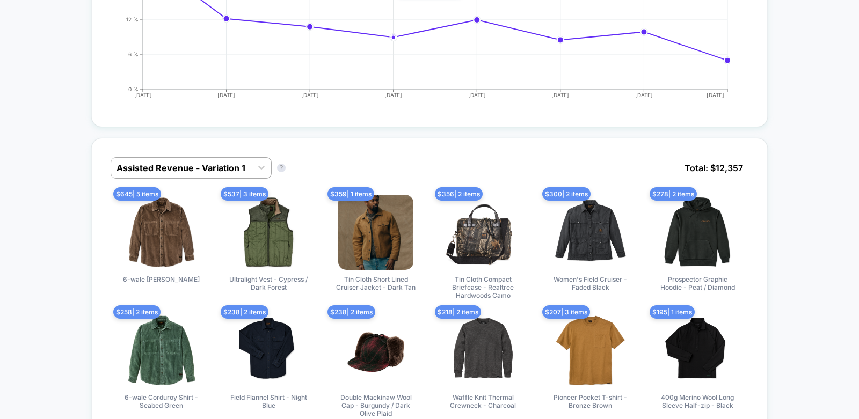
scroll to position [474, 0]
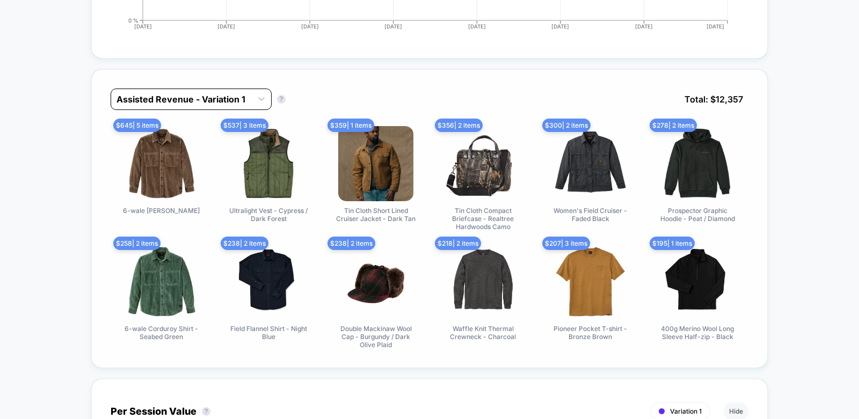
click at [180, 102] on div at bounding box center [181, 99] width 130 height 13
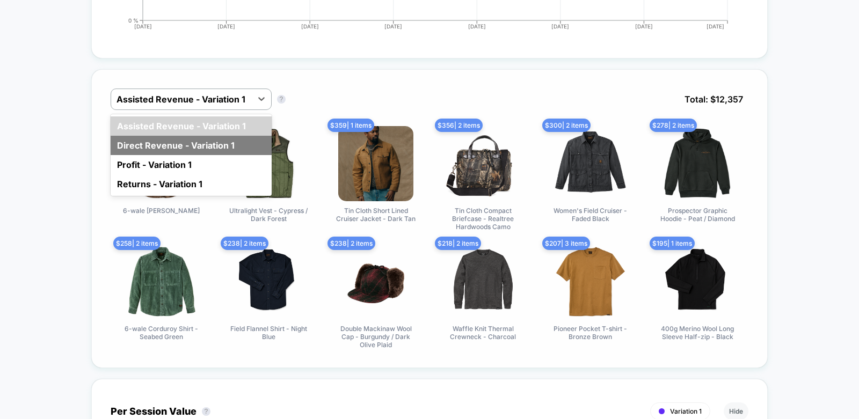
click at [192, 148] on div "Direct Revenue - Variation 1" at bounding box center [191, 145] width 161 height 19
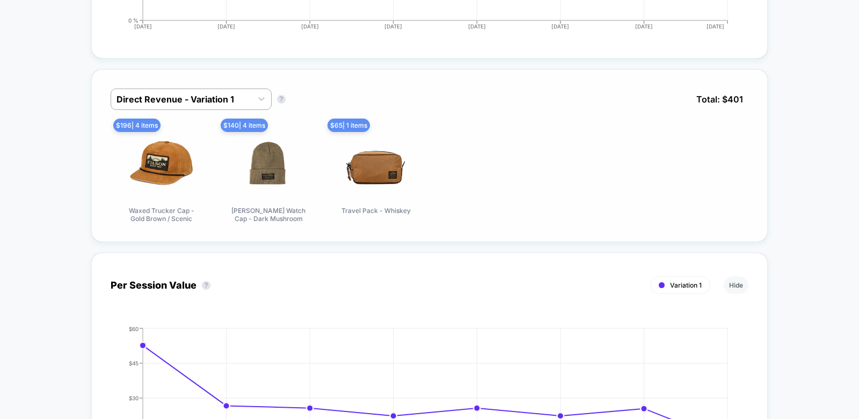
scroll to position [0, 0]
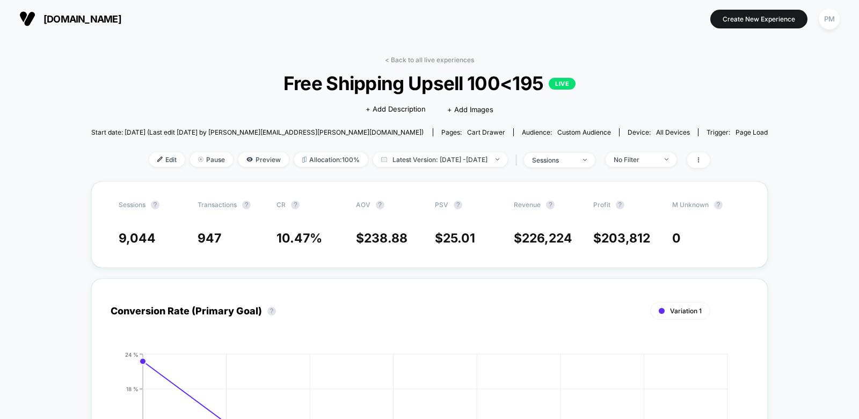
click at [402, 150] on div "< Back to all live experiences Free Shipping Upsell 100<195 LIVE Click to edit …" at bounding box center [429, 119] width 677 height 126
click at [402, 160] on span "Latest Version: Sep 10, 2025 - Sep 17, 2025" at bounding box center [440, 159] width 134 height 14
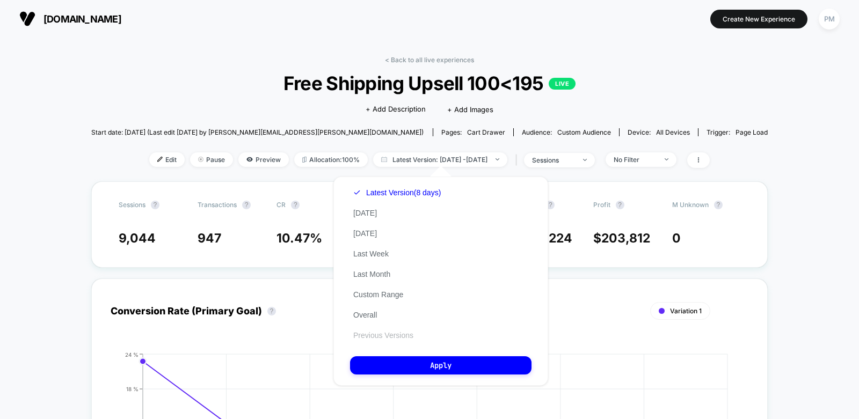
click at [386, 336] on button "Previous Versions" at bounding box center [383, 336] width 67 height 10
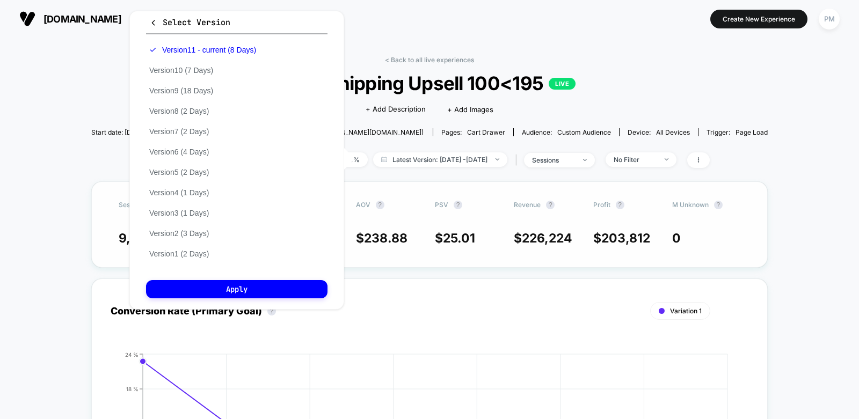
click at [472, 238] on span "25.01" at bounding box center [459, 238] width 32 height 15
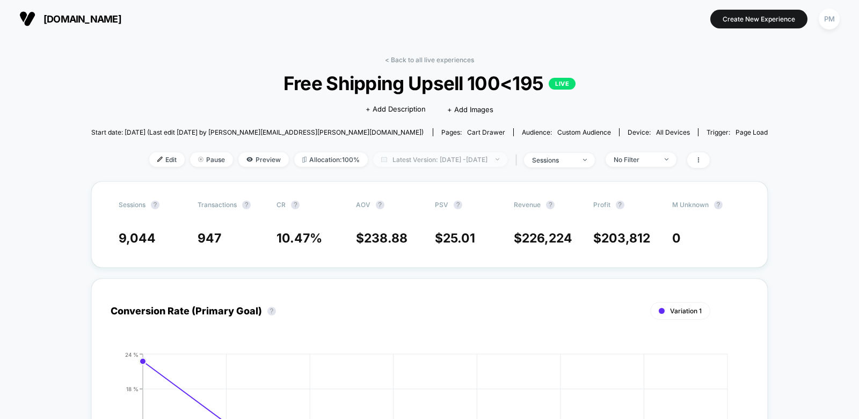
click at [454, 153] on span "Latest Version: Sep 10, 2025 - Sep 17, 2025" at bounding box center [440, 159] width 134 height 14
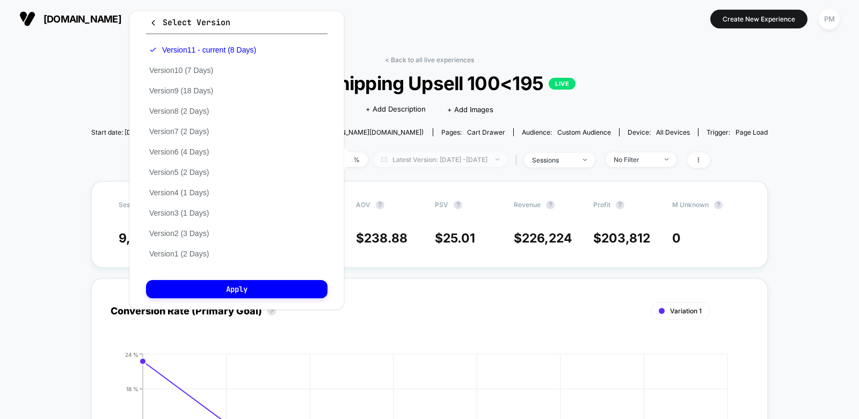
click at [454, 159] on span "Latest Version: Sep 10, 2025 - Sep 17, 2025" at bounding box center [440, 159] width 134 height 14
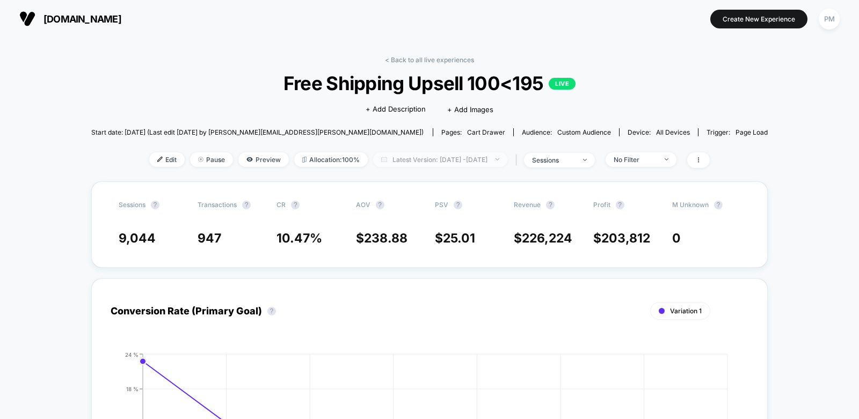
click at [454, 159] on span "Latest Version: Sep 10, 2025 - Sep 17, 2025" at bounding box center [440, 159] width 134 height 14
select select "*"
select select "****"
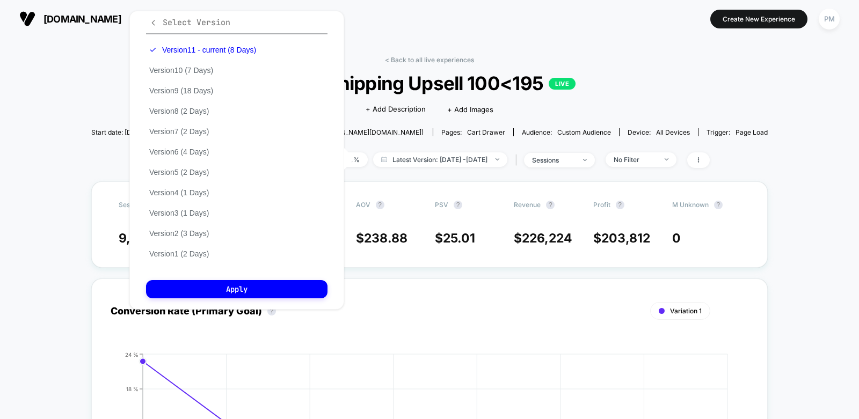
click at [153, 23] on icon "button" at bounding box center [153, 23] width 8 height 8
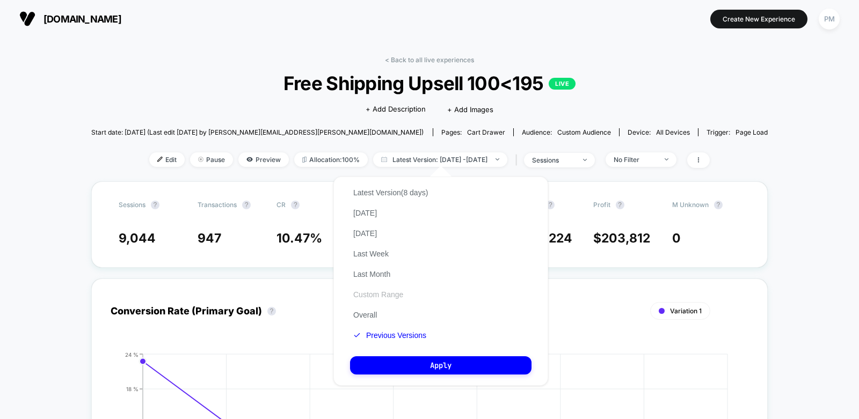
click at [377, 298] on button "Custom Range" at bounding box center [378, 295] width 56 height 10
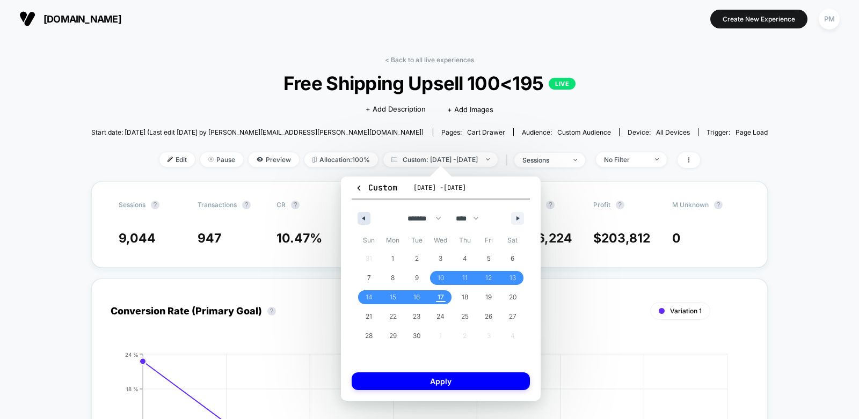
click at [360, 220] on icon "button" at bounding box center [362, 218] width 5 height 4
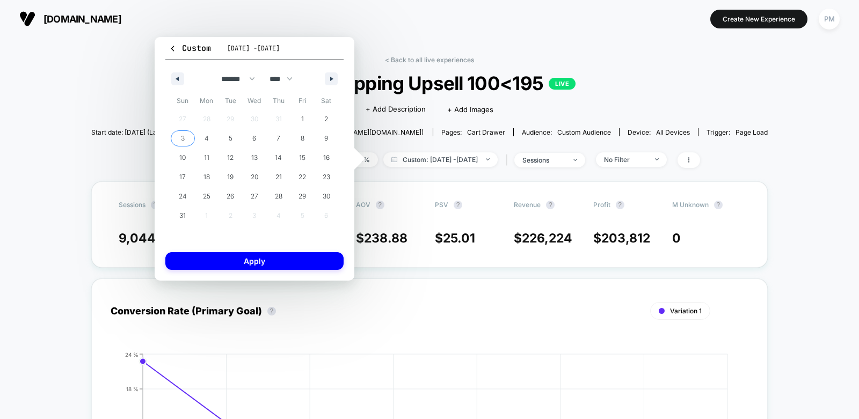
click at [182, 137] on span "3" at bounding box center [183, 138] width 4 height 19
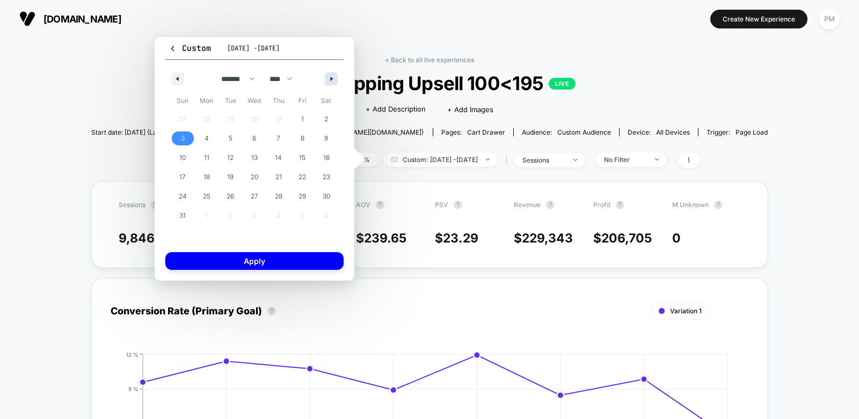
click at [332, 82] on button "button" at bounding box center [331, 78] width 13 height 13
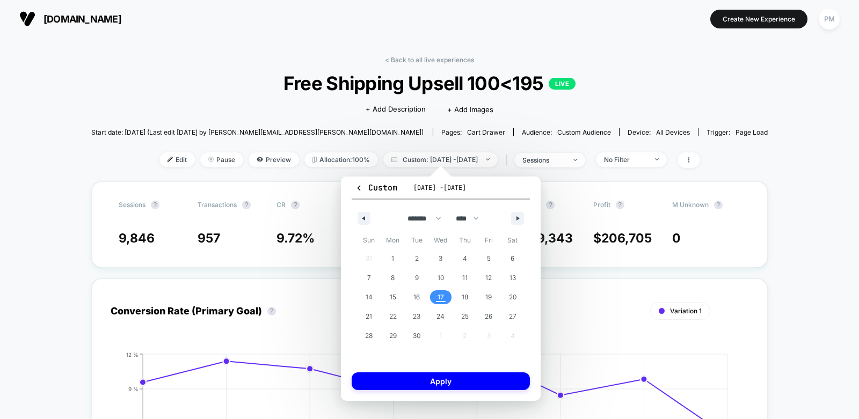
click at [446, 297] on span "17" at bounding box center [441, 297] width 24 height 14
select select "*"
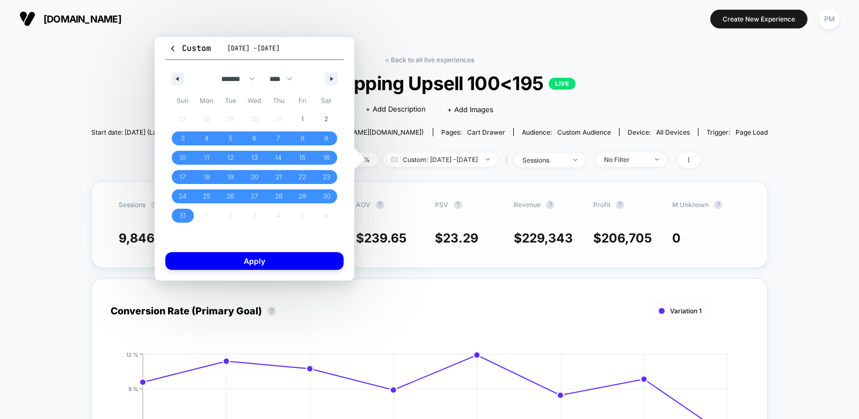
click at [290, 257] on button "Apply" at bounding box center [254, 261] width 178 height 18
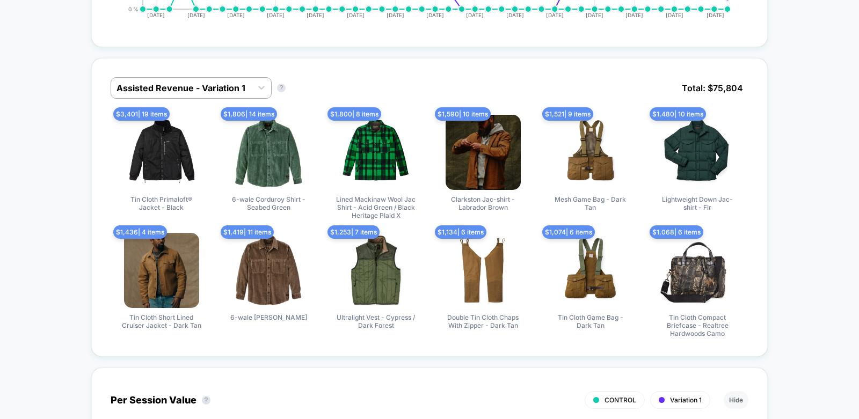
scroll to position [589, 0]
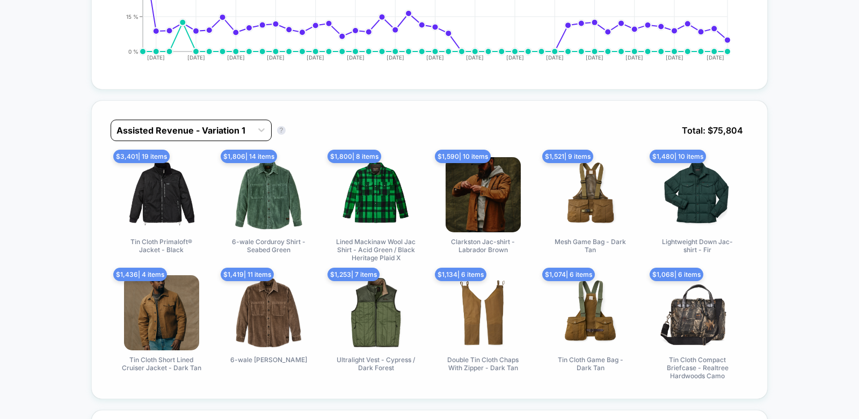
click at [191, 137] on div "Assisted Revenue - Variation 1" at bounding box center [191, 130] width 161 height 21
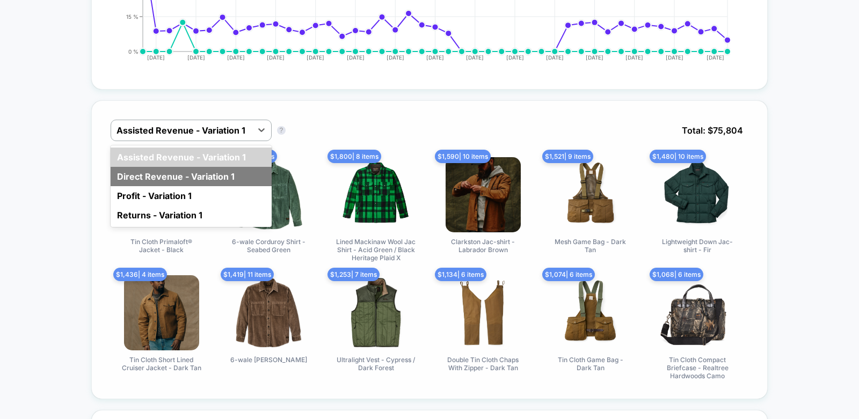
click at [174, 169] on div "Direct Revenue - Variation 1" at bounding box center [191, 176] width 161 height 19
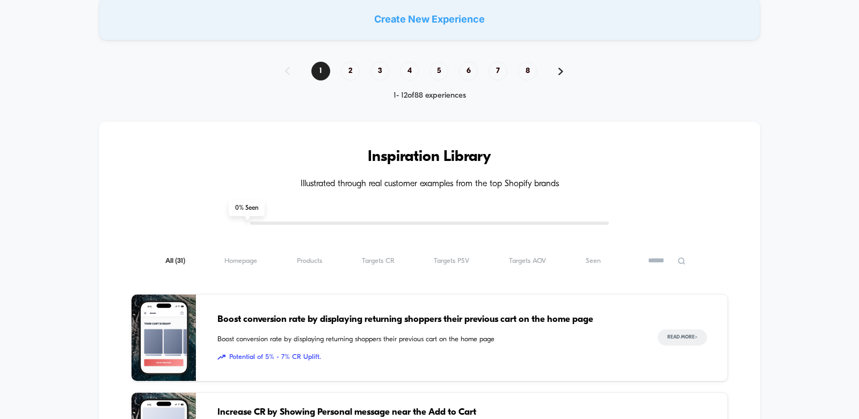
scroll to position [780, 0]
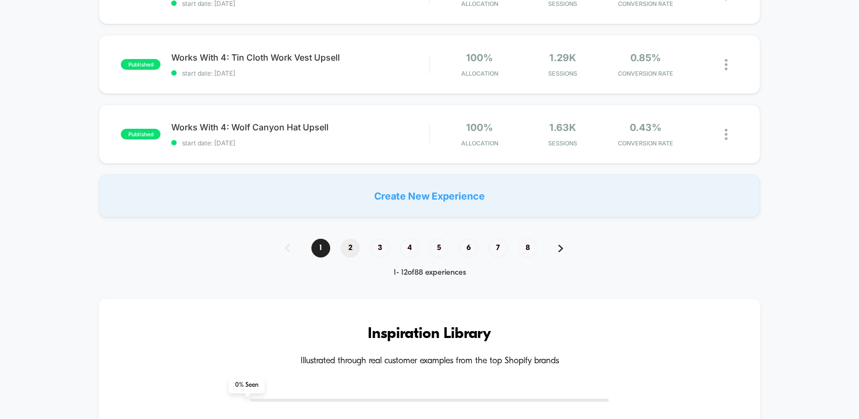
click at [354, 246] on span "2" at bounding box center [350, 248] width 19 height 19
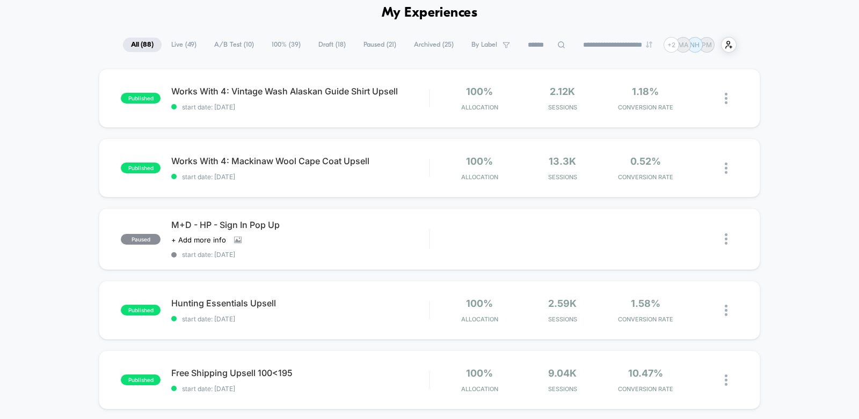
scroll to position [0, 0]
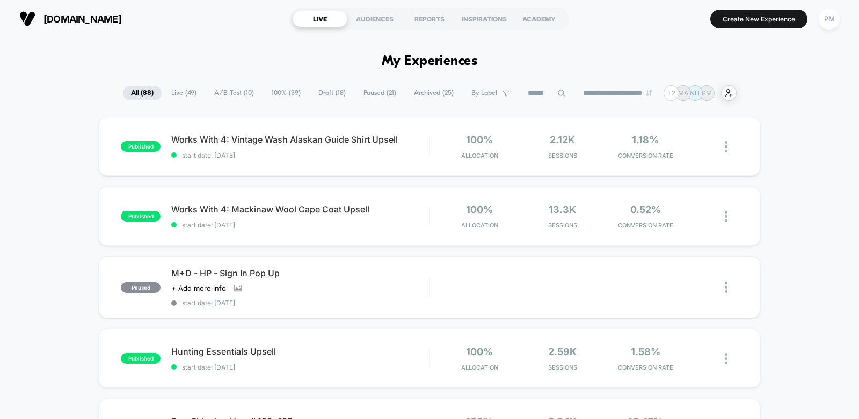
click at [547, 96] on input at bounding box center [547, 93] width 54 height 13
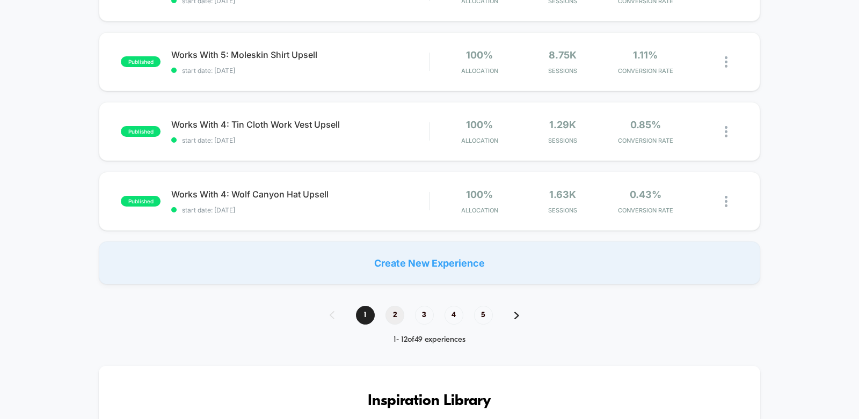
type input "******"
click at [399, 314] on span "2" at bounding box center [394, 315] width 19 height 19
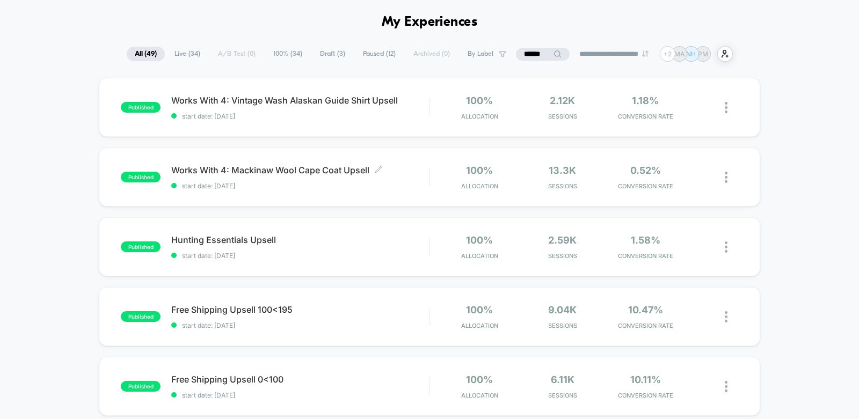
scroll to position [691, 0]
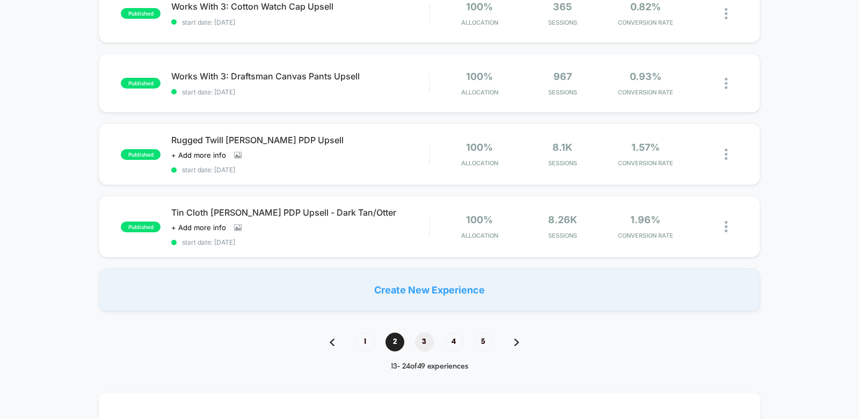
click at [426, 337] on span "3" at bounding box center [424, 342] width 19 height 19
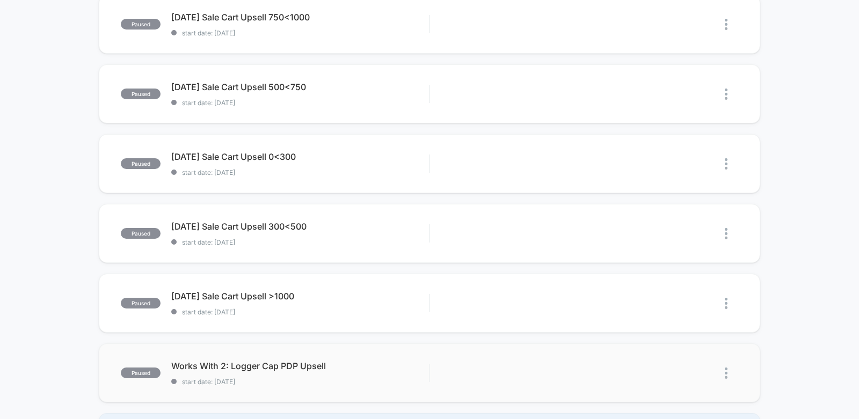
scroll to position [588, 0]
